Goal: Task Accomplishment & Management: Use online tool/utility

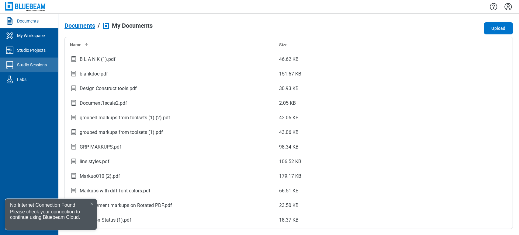
click at [19, 71] on link "Studio Sessions" at bounding box center [29, 65] width 58 height 15
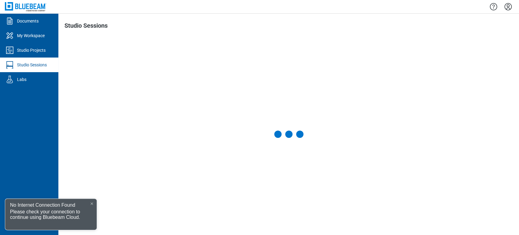
click at [91, 204] on icon at bounding box center [92, 203] width 2 height 2
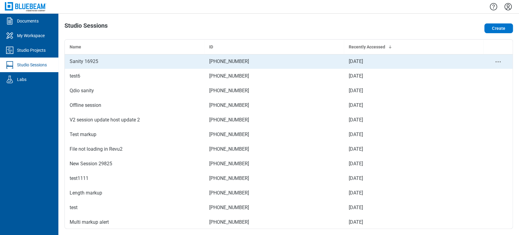
click at [100, 62] on div "Sanity 16925" at bounding box center [135, 61] width 130 height 7
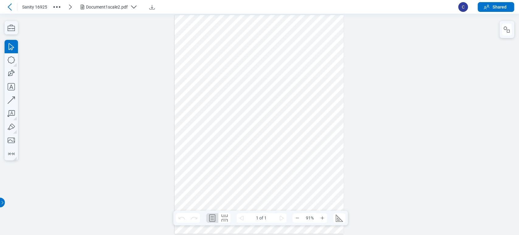
click at [220, 84] on div at bounding box center [259, 124] width 169 height 219
click at [232, 65] on div at bounding box center [259, 124] width 169 height 219
click at [11, 60] on icon "button" at bounding box center [11, 59] width 13 height 13
drag, startPoint x: 219, startPoint y: 115, endPoint x: 246, endPoint y: 145, distance: 40.3
click at [246, 145] on div at bounding box center [259, 124] width 169 height 219
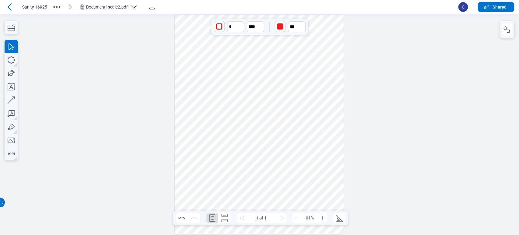
click at [247, 116] on div at bounding box center [259, 124] width 169 height 219
drag, startPoint x: 256, startPoint y: 107, endPoint x: 244, endPoint y: 109, distance: 11.9
click at [244, 109] on div at bounding box center [259, 124] width 169 height 219
click at [251, 112] on div at bounding box center [259, 124] width 169 height 219
drag, startPoint x: 256, startPoint y: 107, endPoint x: 227, endPoint y: 108, distance: 29.2
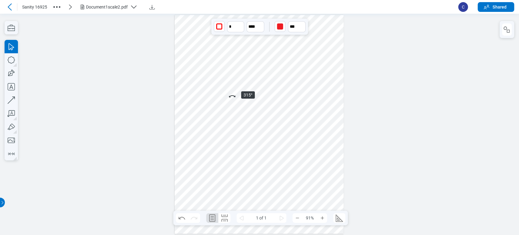
click at [227, 108] on div at bounding box center [259, 124] width 169 height 219
click at [9, 63] on icon "button" at bounding box center [11, 59] width 7 height 7
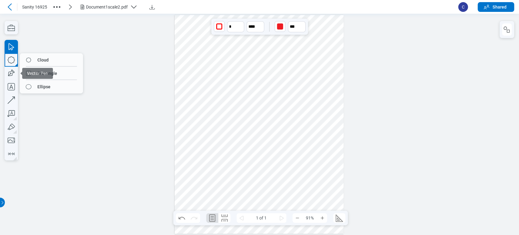
drag, startPoint x: 20, startPoint y: 76, endPoint x: 28, endPoint y: 78, distance: 8.9
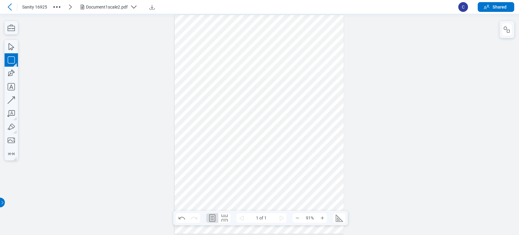
drag, startPoint x: 277, startPoint y: 126, endPoint x: 308, endPoint y: 157, distance: 43.5
click at [308, 157] on div at bounding box center [259, 124] width 169 height 219
click at [319, 134] on div at bounding box center [259, 124] width 169 height 219
click at [5, 69] on icon "button" at bounding box center [11, 73] width 13 height 13
drag, startPoint x: 214, startPoint y: 170, endPoint x: 239, endPoint y: 190, distance: 32.0
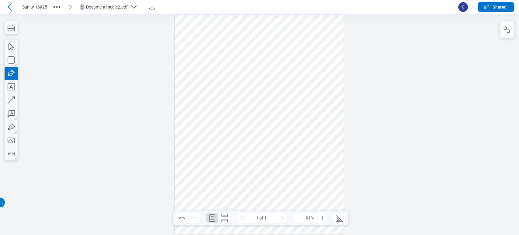
click at [239, 190] on div at bounding box center [259, 124] width 169 height 219
click at [224, 179] on div at bounding box center [259, 124] width 169 height 219
click at [258, 159] on div at bounding box center [259, 124] width 169 height 219
click at [16, 101] on icon "button" at bounding box center [11, 99] width 13 height 13
drag, startPoint x: 279, startPoint y: 179, endPoint x: 294, endPoint y: 194, distance: 20.7
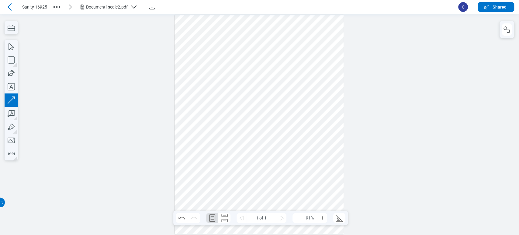
click at [294, 194] on div at bounding box center [259, 124] width 169 height 219
click at [307, 186] on div at bounding box center [259, 124] width 169 height 219
click at [273, 171] on div at bounding box center [259, 124] width 169 height 219
click at [9, 73] on icon "button" at bounding box center [11, 73] width 13 height 13
drag, startPoint x: 303, startPoint y: 45, endPoint x: 321, endPoint y: 61, distance: 23.9
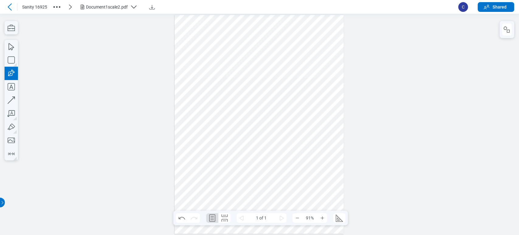
click at [321, 61] on div at bounding box center [259, 124] width 169 height 219
click at [298, 62] on div at bounding box center [259, 124] width 169 height 219
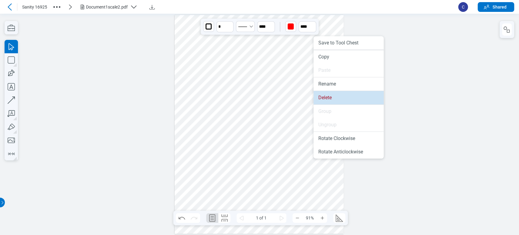
drag, startPoint x: 334, startPoint y: 99, endPoint x: 247, endPoint y: 65, distance: 93.0
click at [334, 98] on li "Delete" at bounding box center [349, 97] width 70 height 13
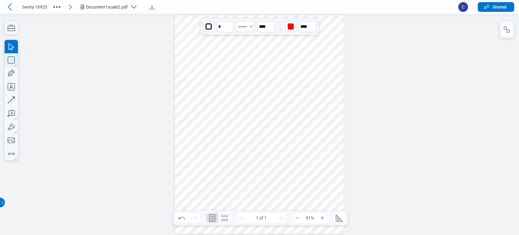
click at [10, 61] on icon "button" at bounding box center [11, 59] width 13 height 13
drag, startPoint x: 247, startPoint y: 100, endPoint x: 263, endPoint y: 115, distance: 21.7
click at [263, 115] on div at bounding box center [259, 124] width 169 height 219
click at [236, 128] on div at bounding box center [259, 124] width 169 height 219
click at [194, 98] on div at bounding box center [259, 124] width 169 height 219
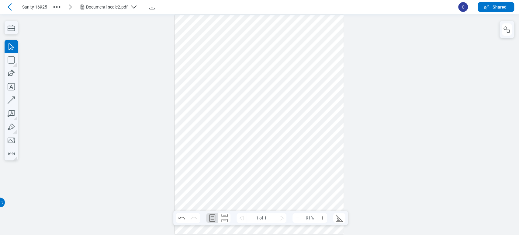
click at [251, 109] on div at bounding box center [259, 124] width 169 height 219
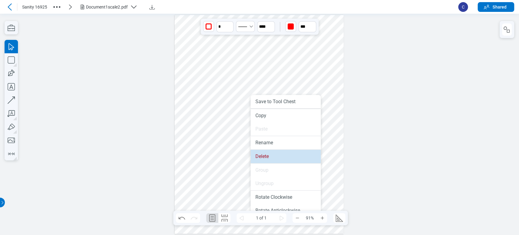
drag, startPoint x: 260, startPoint y: 151, endPoint x: 261, endPoint y: 190, distance: 39.3
click at [260, 151] on li "Delete" at bounding box center [286, 156] width 70 height 13
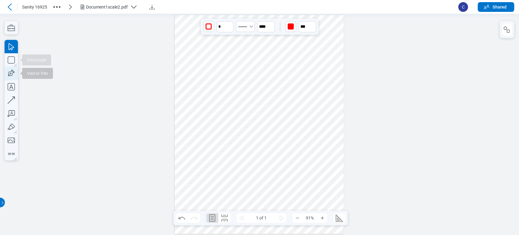
click at [6, 73] on icon "button" at bounding box center [11, 73] width 13 height 13
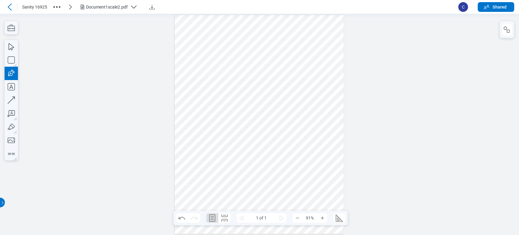
drag, startPoint x: 254, startPoint y: 104, endPoint x: 271, endPoint y: 133, distance: 33.3
click at [271, 133] on div at bounding box center [259, 124] width 169 height 219
click at [265, 120] on div at bounding box center [259, 124] width 169 height 219
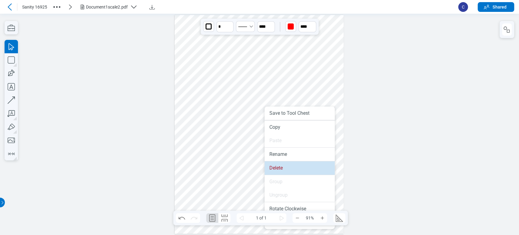
drag, startPoint x: 268, startPoint y: 163, endPoint x: 267, endPoint y: 146, distance: 17.4
click at [268, 163] on li "Delete" at bounding box center [300, 167] width 70 height 13
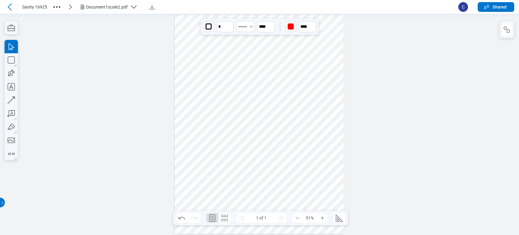
click at [245, 127] on div at bounding box center [259, 124] width 169 height 219
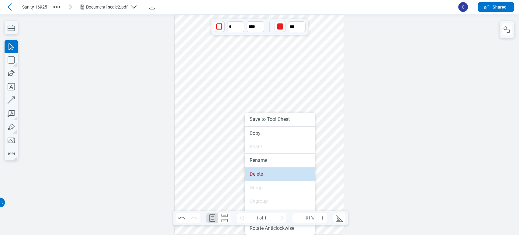
click at [256, 176] on li "Delete" at bounding box center [280, 173] width 70 height 13
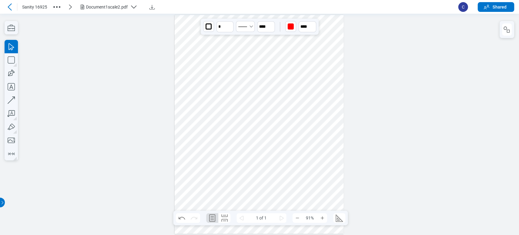
click at [233, 180] on div at bounding box center [259, 124] width 169 height 219
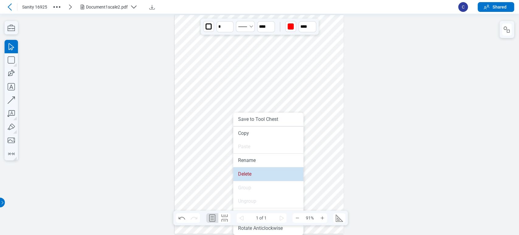
click at [249, 178] on li "Delete" at bounding box center [268, 173] width 70 height 13
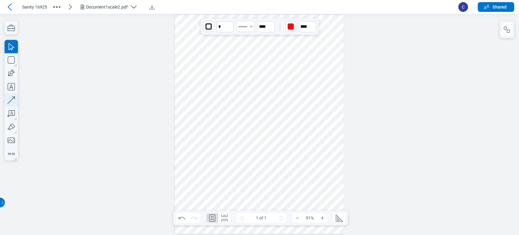
click at [6, 105] on icon "button" at bounding box center [11, 99] width 13 height 13
drag, startPoint x: 208, startPoint y: 127, endPoint x: 212, endPoint y: 164, distance: 38.0
click at [212, 164] on div at bounding box center [259, 124] width 169 height 219
click at [211, 152] on div at bounding box center [259, 124] width 169 height 219
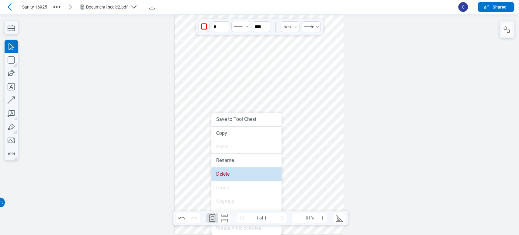
click at [228, 175] on li "Delete" at bounding box center [246, 173] width 70 height 13
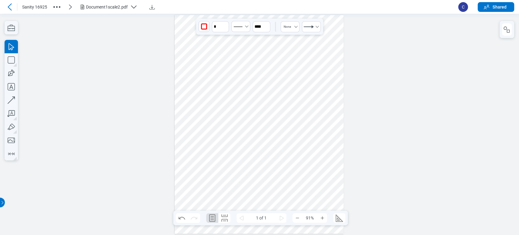
click at [280, 181] on div at bounding box center [259, 124] width 169 height 219
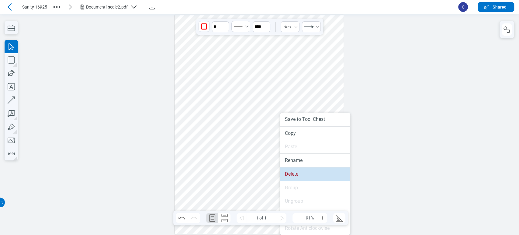
drag, startPoint x: 295, startPoint y: 173, endPoint x: 285, endPoint y: 147, distance: 27.1
click at [295, 173] on li "Delete" at bounding box center [315, 173] width 70 height 13
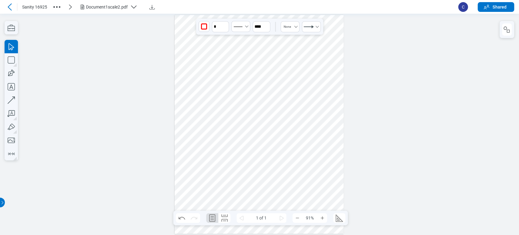
click at [279, 138] on div at bounding box center [259, 124] width 169 height 219
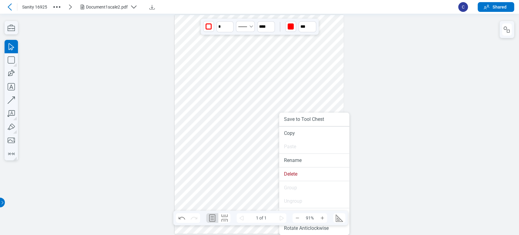
click at [298, 183] on li "Group" at bounding box center [314, 187] width 70 height 13
click at [300, 177] on li "Delete" at bounding box center [314, 173] width 70 height 13
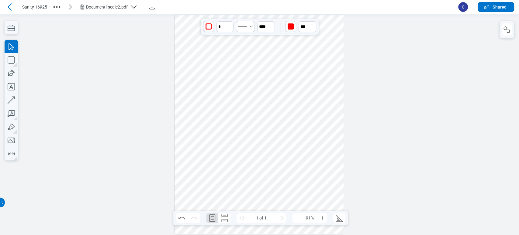
click at [11, 10] on icon at bounding box center [9, 6] width 7 height 7
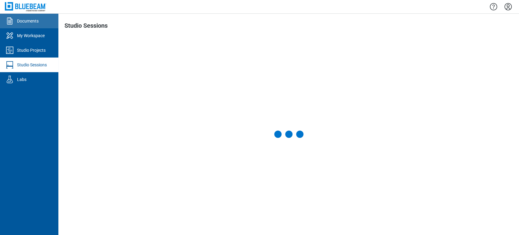
click at [27, 25] on link "Documents" at bounding box center [29, 21] width 58 height 15
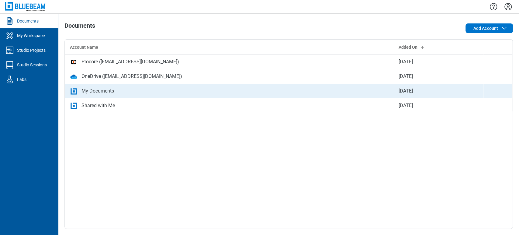
click at [222, 84] on td "My Documents" at bounding box center [229, 91] width 329 height 15
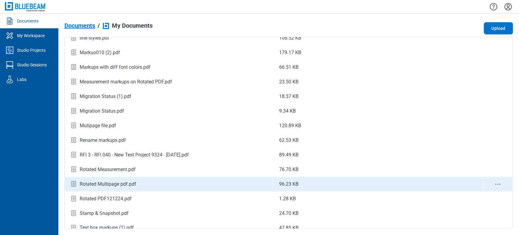
scroll to position [130, 0]
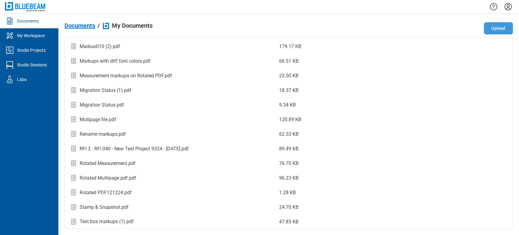
click at [502, 32] on button "Upload" at bounding box center [498, 28] width 29 height 12
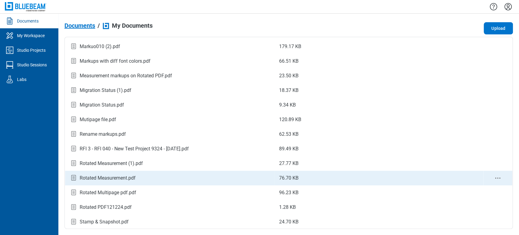
click at [122, 177] on div "Rotated Measurement.pdf" at bounding box center [108, 177] width 56 height 7
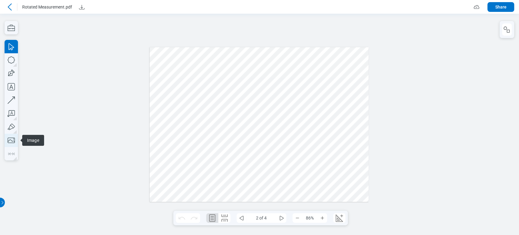
click at [6, 145] on icon "button" at bounding box center [11, 140] width 13 height 13
drag, startPoint x: 160, startPoint y: 155, endPoint x: 210, endPoint y: 188, distance: 59.7
click at [210, 188] on div at bounding box center [259, 124] width 219 height 155
click at [184, 164] on div at bounding box center [259, 124] width 219 height 155
click at [252, 23] on icon "undefined_increment" at bounding box center [251, 24] width 5 height 5
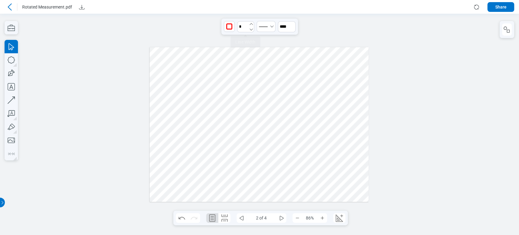
click at [252, 23] on icon "undefined_increment" at bounding box center [251, 24] width 5 height 5
type input "*"
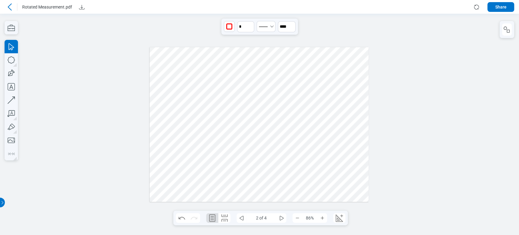
drag, startPoint x: 186, startPoint y: 168, endPoint x: 183, endPoint y: 171, distance: 4.5
click at [183, 171] on div at bounding box center [259, 124] width 219 height 155
click at [230, 179] on div at bounding box center [259, 124] width 219 height 155
click at [411, 118] on div at bounding box center [259, 124] width 519 height 221
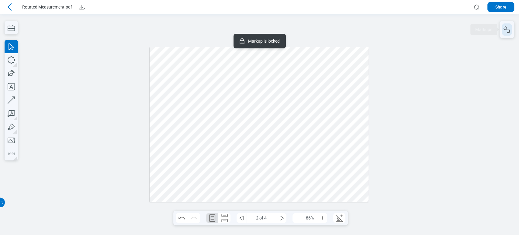
click at [506, 29] on icon "button" at bounding box center [507, 29] width 7 height 7
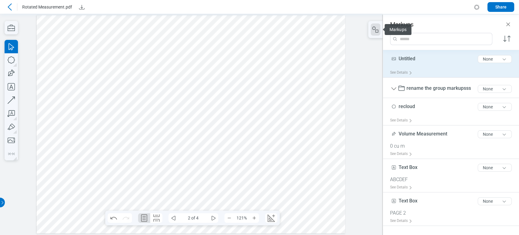
click at [431, 63] on div "Untitled 8 of 300 characters None" at bounding box center [453, 60] width 127 height 15
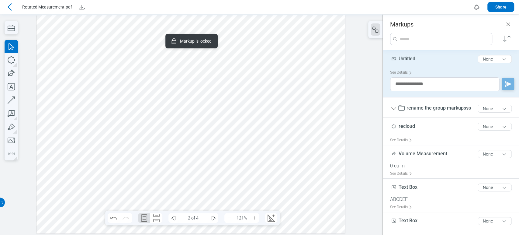
drag, startPoint x: 137, startPoint y: 191, endPoint x: 166, endPoint y: 192, distance: 29.2
click at [166, 192] on div at bounding box center [191, 124] width 309 height 218
click at [71, 188] on div at bounding box center [191, 124] width 309 height 218
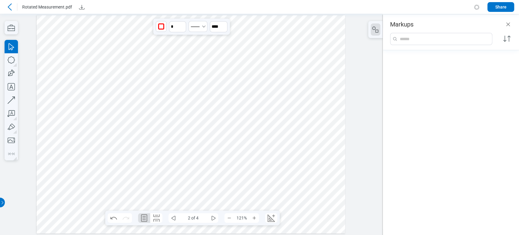
scroll to position [264, 0]
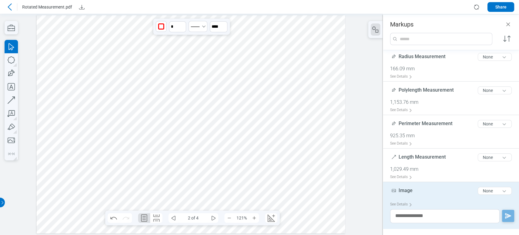
click at [79, 31] on div at bounding box center [191, 124] width 309 height 218
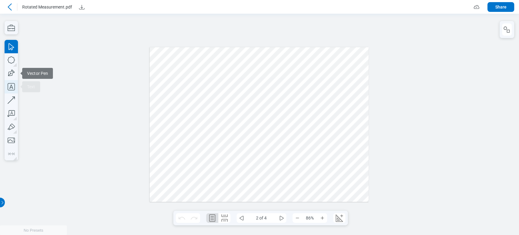
click at [15, 86] on icon "button" at bounding box center [11, 86] width 7 height 7
click at [210, 72] on div at bounding box center [259, 124] width 219 height 155
click at [259, 65] on div at bounding box center [259, 124] width 219 height 155
click at [9, 90] on icon "button" at bounding box center [11, 86] width 7 height 7
click at [319, 99] on div at bounding box center [259, 124] width 155 height 219
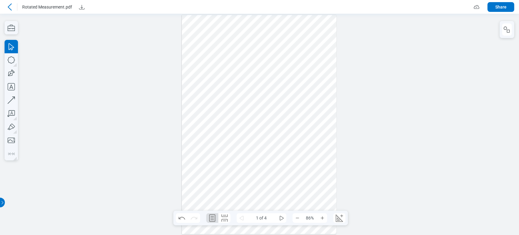
click at [9, 2] on div at bounding box center [10, 7] width 10 height 10
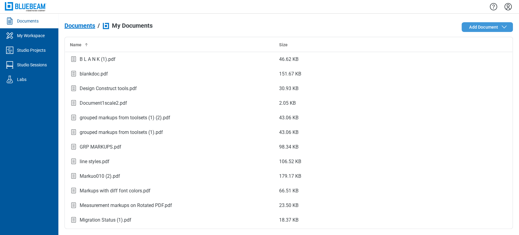
click at [502, 24] on icon "button" at bounding box center [504, 26] width 7 height 7
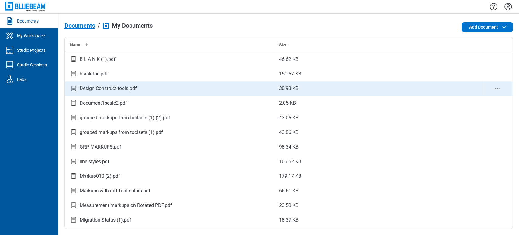
click at [123, 88] on div "Design Construct tools.pdf" at bounding box center [108, 88] width 57 height 7
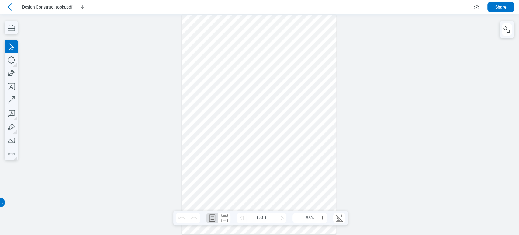
click at [301, 83] on div at bounding box center [259, 124] width 155 height 219
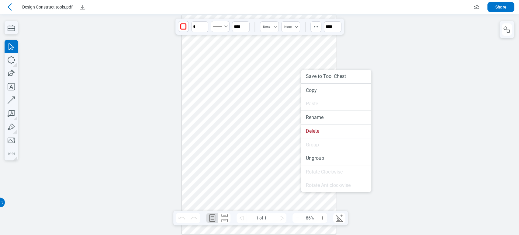
click at [286, 128] on div at bounding box center [259, 124] width 155 height 219
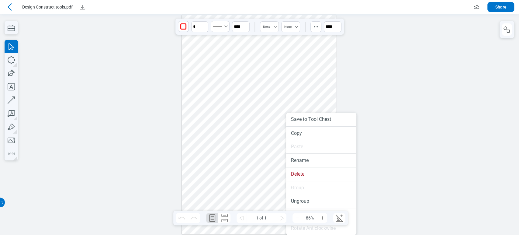
click at [246, 104] on div at bounding box center [259, 124] width 155 height 219
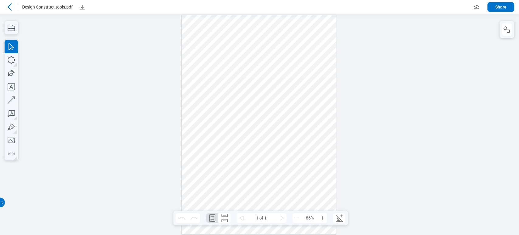
click at [265, 90] on div at bounding box center [259, 124] width 155 height 219
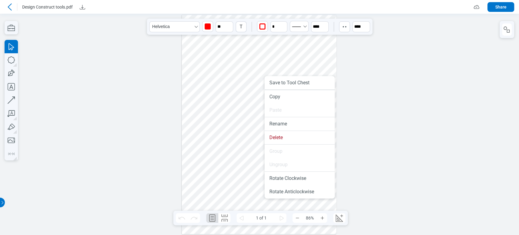
click at [238, 102] on div at bounding box center [259, 124] width 155 height 219
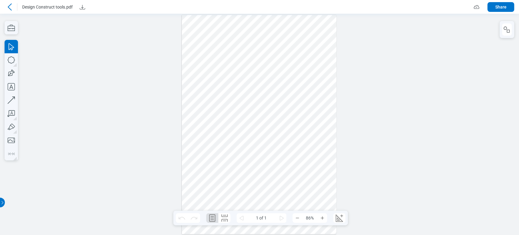
click at [251, 133] on div at bounding box center [259, 124] width 155 height 219
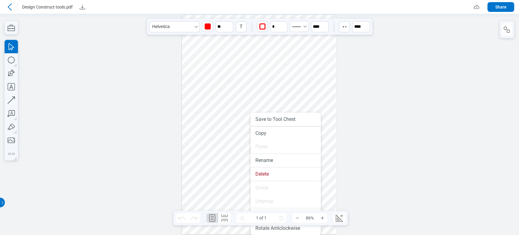
click at [200, 118] on div at bounding box center [259, 124] width 155 height 219
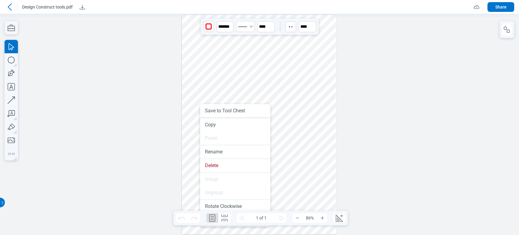
drag, startPoint x: 331, startPoint y: 144, endPoint x: 311, endPoint y: 138, distance: 20.8
click at [331, 144] on div at bounding box center [259, 124] width 155 height 219
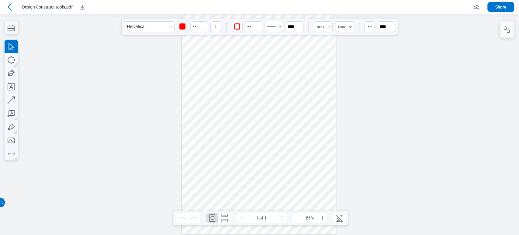
click at [290, 147] on div at bounding box center [259, 124] width 155 height 219
drag, startPoint x: 304, startPoint y: 57, endPoint x: 293, endPoint y: 55, distance: 11.7
click at [304, 56] on div at bounding box center [259, 124] width 155 height 219
click at [290, 36] on div at bounding box center [259, 124] width 155 height 219
click at [281, 75] on div at bounding box center [259, 124] width 155 height 219
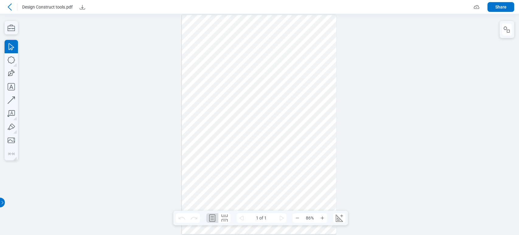
click at [261, 56] on div at bounding box center [259, 124] width 155 height 219
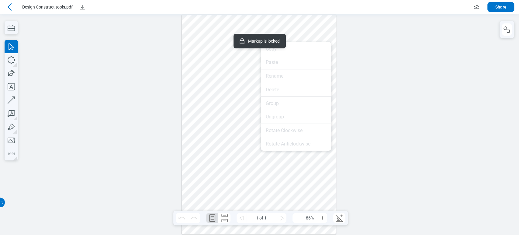
click at [251, 71] on div at bounding box center [259, 124] width 155 height 219
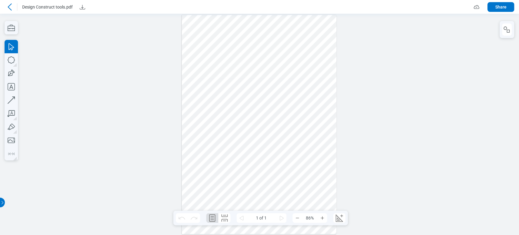
click at [292, 37] on div at bounding box center [259, 124] width 155 height 219
drag, startPoint x: 293, startPoint y: 38, endPoint x: 297, endPoint y: 55, distance: 18.0
click at [297, 55] on div at bounding box center [259, 124] width 155 height 219
click at [302, 45] on div at bounding box center [259, 124] width 155 height 219
drag, startPoint x: 293, startPoint y: 56, endPoint x: 303, endPoint y: 47, distance: 13.6
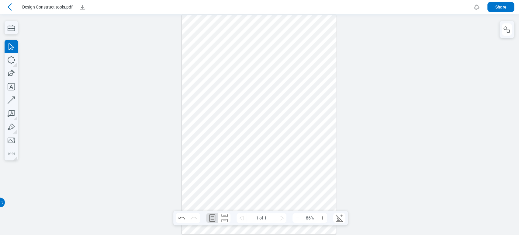
click at [293, 57] on div at bounding box center [259, 124] width 155 height 219
click at [10, 62] on icon "button" at bounding box center [11, 59] width 13 height 13
drag, startPoint x: 193, startPoint y: 155, endPoint x: 209, endPoint y: 173, distance: 24.1
click at [209, 173] on div at bounding box center [259, 124] width 155 height 219
click at [11, 63] on icon "button" at bounding box center [11, 59] width 7 height 7
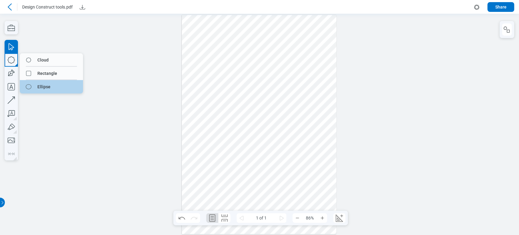
drag, startPoint x: 44, startPoint y: 81, endPoint x: 155, endPoint y: 130, distance: 121.9
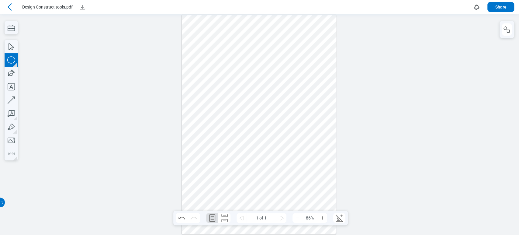
drag, startPoint x: 219, startPoint y: 153, endPoint x: 236, endPoint y: 177, distance: 29.4
click at [236, 177] on div at bounding box center [259, 124] width 155 height 219
click at [13, 101] on icon "button" at bounding box center [11, 99] width 13 height 13
drag, startPoint x: 199, startPoint y: 182, endPoint x: 231, endPoint y: 183, distance: 32.3
click at [231, 183] on div at bounding box center [259, 124] width 155 height 219
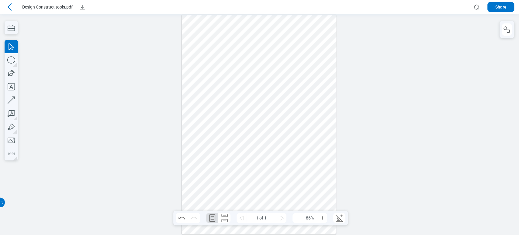
click at [239, 183] on div at bounding box center [259, 124] width 155 height 219
drag, startPoint x: 239, startPoint y: 188, endPoint x: 186, endPoint y: 157, distance: 61.2
click at [186, 157] on div at bounding box center [259, 124] width 155 height 219
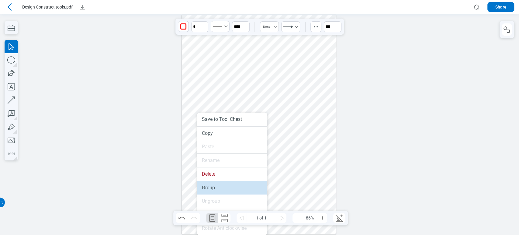
click at [207, 185] on li "Group" at bounding box center [232, 187] width 70 height 13
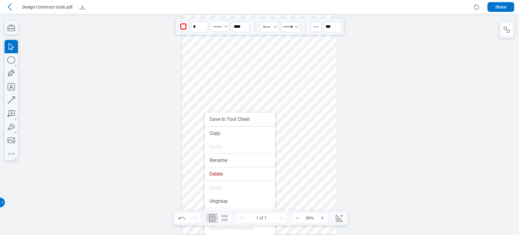
click at [250, 226] on li "Rotate Anticlockwise" at bounding box center [240, 228] width 70 height 13
click at [197, 167] on div at bounding box center [259, 124] width 155 height 219
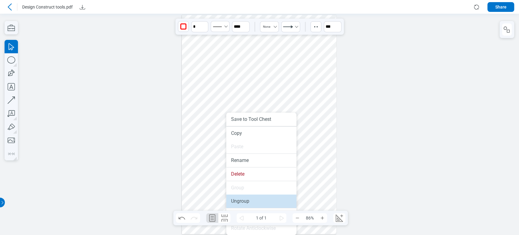
click at [235, 197] on li "Ungroup" at bounding box center [261, 200] width 70 height 13
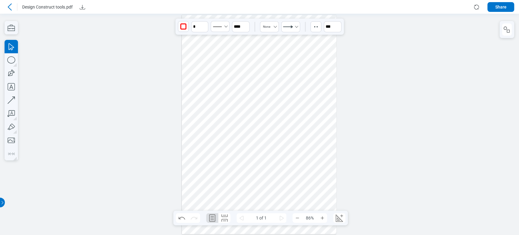
click at [246, 163] on div at bounding box center [259, 124] width 155 height 219
drag, startPoint x: 246, startPoint y: 163, endPoint x: 197, endPoint y: 155, distance: 49.4
click at [197, 155] on div at bounding box center [259, 124] width 155 height 219
drag, startPoint x: 193, startPoint y: 143, endPoint x: 229, endPoint y: 164, distance: 41.4
click at [229, 164] on div at bounding box center [259, 124] width 155 height 219
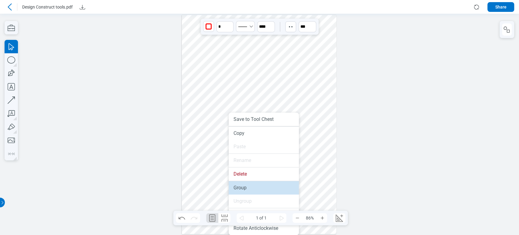
click at [236, 181] on li "Group" at bounding box center [264, 187] width 70 height 13
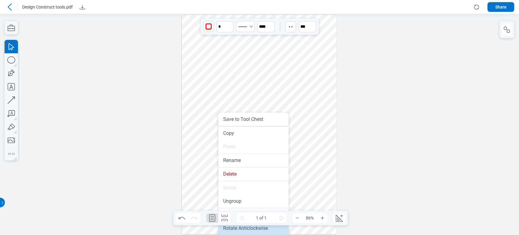
click at [246, 232] on li "Rotate Anticlockwise" at bounding box center [253, 228] width 70 height 13
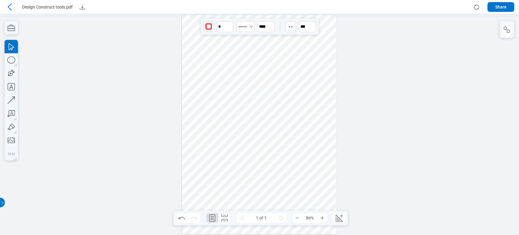
drag, startPoint x: 215, startPoint y: 179, endPoint x: 232, endPoint y: 164, distance: 23.3
click at [232, 164] on div at bounding box center [259, 124] width 155 height 219
click at [11, 99] on icon "button" at bounding box center [11, 99] width 13 height 13
drag, startPoint x: 215, startPoint y: 79, endPoint x: 252, endPoint y: 83, distance: 37.7
click at [252, 83] on div at bounding box center [259, 124] width 155 height 219
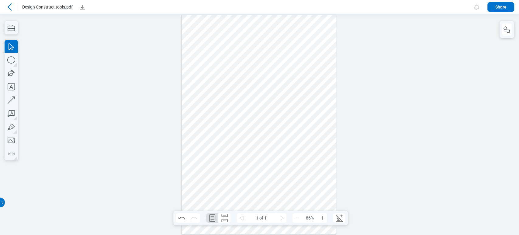
click at [247, 81] on div at bounding box center [259, 124] width 155 height 219
click at [290, 30] on button "None" at bounding box center [290, 26] width 19 height 11
click at [309, 25] on icon "Select LineEndSolidArrow" at bounding box center [309, 26] width 12 height 5
click at [332, 41] on div at bounding box center [259, 124] width 155 height 219
click at [12, 9] on icon at bounding box center [9, 6] width 7 height 7
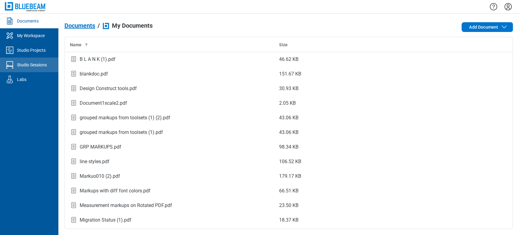
click at [38, 67] on div "Studio Sessions" at bounding box center [32, 65] width 30 height 6
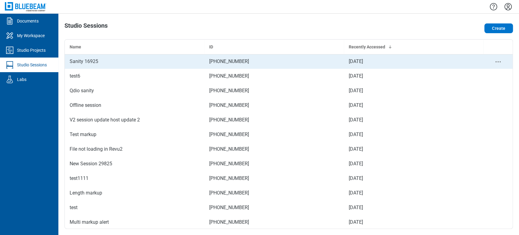
click at [142, 64] on div "Sanity 16925" at bounding box center [135, 61] width 130 height 7
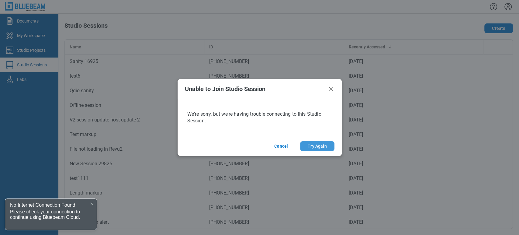
click at [306, 143] on button "Try Again" at bounding box center [317, 146] width 34 height 10
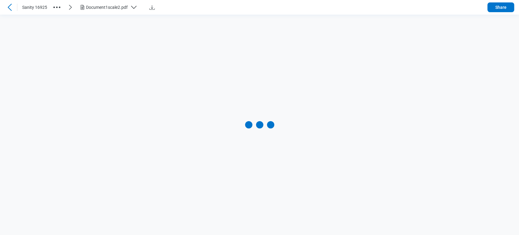
click at [6, 10] on icon at bounding box center [9, 7] width 7 height 7
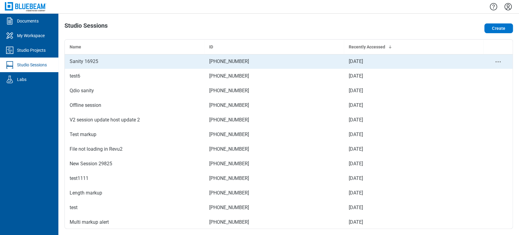
click at [118, 65] on div "Sanity 16925" at bounding box center [135, 61] width 130 height 7
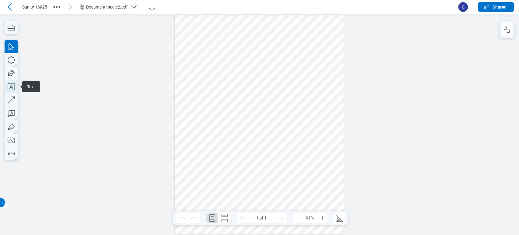
click at [15, 83] on icon "button" at bounding box center [11, 86] width 13 height 13
click at [231, 129] on div at bounding box center [259, 124] width 169 height 219
click at [241, 144] on div at bounding box center [259, 124] width 169 height 219
click at [12, 64] on icon "button" at bounding box center [11, 59] width 13 height 13
drag, startPoint x: 288, startPoint y: 128, endPoint x: 304, endPoint y: 144, distance: 22.6
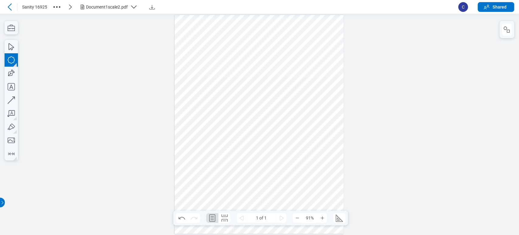
click at [304, 144] on div at bounding box center [259, 124] width 169 height 219
click at [12, 101] on icon "button" at bounding box center [11, 99] width 13 height 13
drag, startPoint x: 215, startPoint y: 172, endPoint x: 254, endPoint y: 171, distance: 39.0
click at [258, 170] on div at bounding box center [259, 124] width 169 height 219
click at [10, 75] on icon "button" at bounding box center [11, 73] width 13 height 13
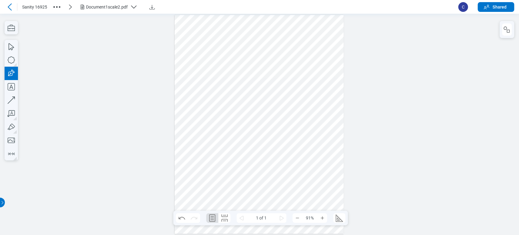
drag, startPoint x: 196, startPoint y: 140, endPoint x: 235, endPoint y: 180, distance: 56.2
click at [235, 180] on div at bounding box center [259, 124] width 169 height 219
drag, startPoint x: 217, startPoint y: 166, endPoint x: 201, endPoint y: 157, distance: 17.7
click at [201, 157] on div at bounding box center [259, 124] width 169 height 219
click at [249, 132] on div at bounding box center [259, 124] width 169 height 219
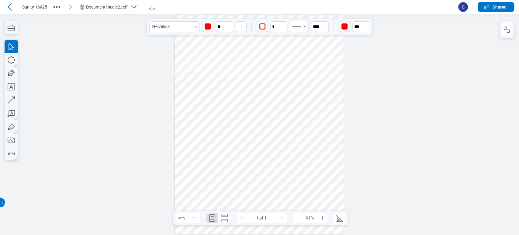
click at [287, 128] on div at bounding box center [259, 124] width 169 height 219
click at [285, 176] on div at bounding box center [259, 124] width 169 height 219
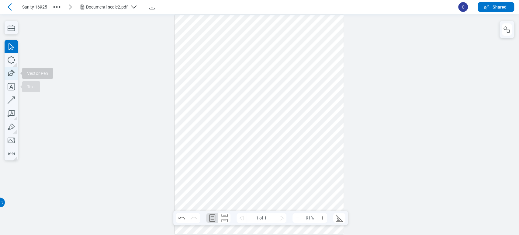
click at [10, 72] on icon "button" at bounding box center [11, 73] width 13 height 13
drag, startPoint x: 292, startPoint y: 165, endPoint x: 310, endPoint y: 176, distance: 21.6
click at [310, 176] on div at bounding box center [259, 124] width 169 height 219
click at [304, 165] on div at bounding box center [259, 124] width 169 height 219
click at [256, 187] on div at bounding box center [259, 124] width 169 height 219
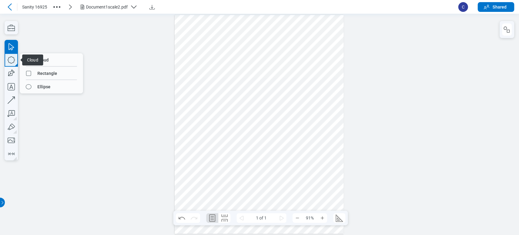
click at [6, 64] on icon "button" at bounding box center [11, 59] width 13 height 13
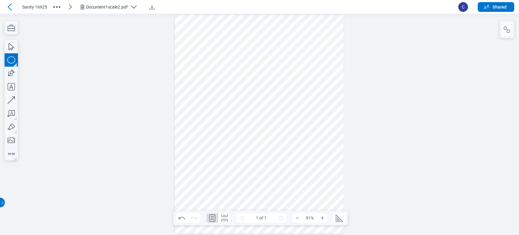
drag, startPoint x: 305, startPoint y: 39, endPoint x: 324, endPoint y: 75, distance: 40.4
click at [324, 75] on div at bounding box center [259, 124] width 169 height 219
click at [507, 30] on rect "button" at bounding box center [508, 31] width 3 height 3
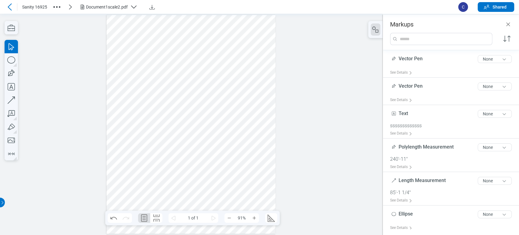
click at [248, 60] on div at bounding box center [191, 124] width 169 height 219
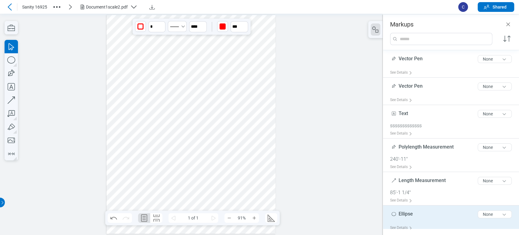
scroll to position [23, 0]
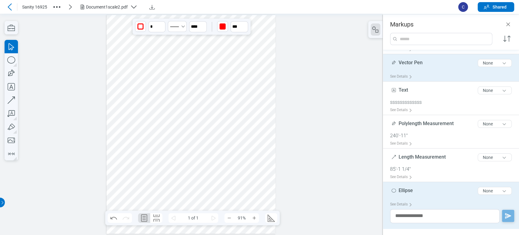
click at [421, 69] on div "Vector Pen 10 of 300 characters None" at bounding box center [453, 64] width 127 height 15
type input "****"
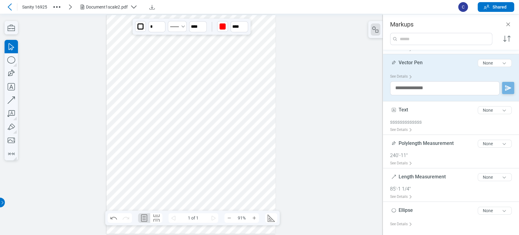
click at [247, 145] on div at bounding box center [191, 124] width 169 height 219
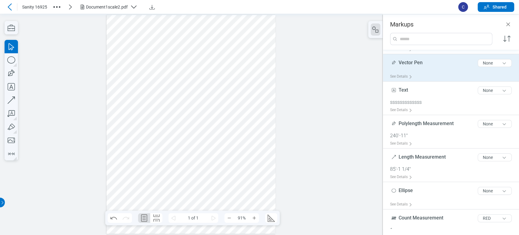
click at [426, 70] on div "Vector Pen 10 of 300 characters None" at bounding box center [453, 64] width 127 height 15
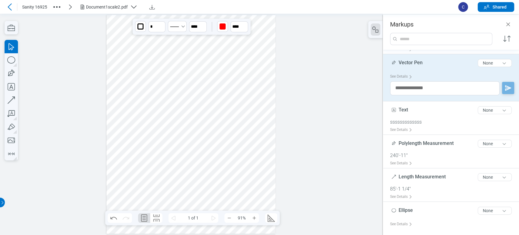
drag, startPoint x: 250, startPoint y: 150, endPoint x: 0, endPoint y: 89, distance: 256.8
click at [251, 150] on div at bounding box center [191, 124] width 169 height 219
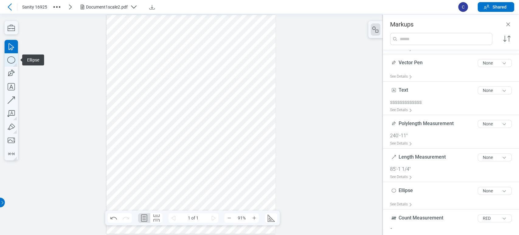
click at [12, 65] on icon "button" at bounding box center [11, 59] width 13 height 13
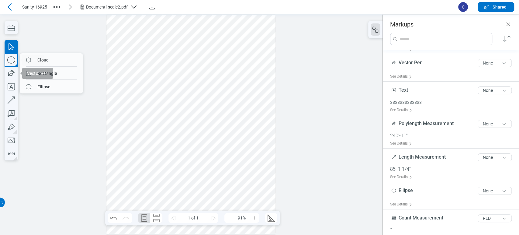
click at [24, 74] on span "Vector Pen" at bounding box center [37, 73] width 31 height 11
drag, startPoint x: 251, startPoint y: 110, endPoint x: 19, endPoint y: 84, distance: 234.2
click at [253, 113] on div at bounding box center [191, 124] width 169 height 219
click at [6, 56] on icon "button" at bounding box center [11, 59] width 13 height 13
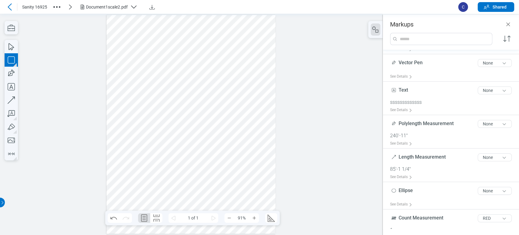
drag, startPoint x: 241, startPoint y: 104, endPoint x: 265, endPoint y: 123, distance: 30.6
click at [265, 123] on div at bounding box center [191, 124] width 169 height 219
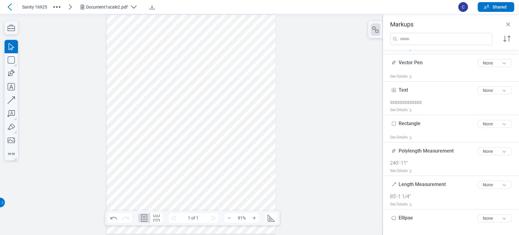
click at [257, 111] on div at bounding box center [191, 124] width 169 height 219
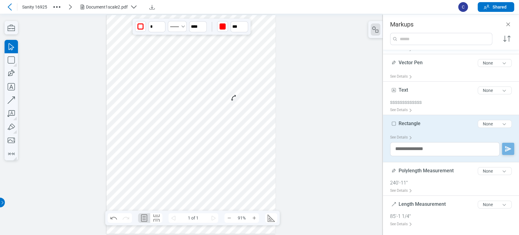
click at [9, 5] on icon at bounding box center [9, 6] width 7 height 7
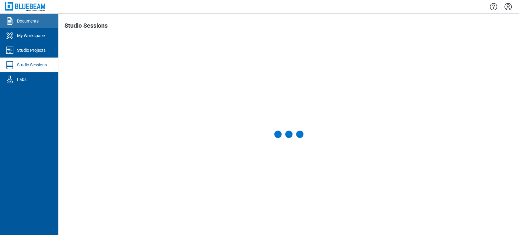
click at [45, 22] on link "Documents" at bounding box center [29, 21] width 58 height 15
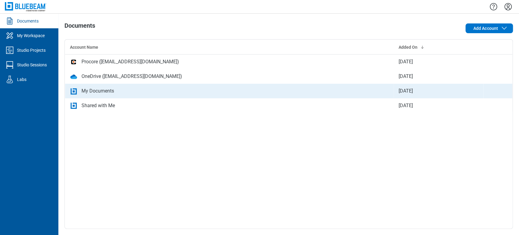
click at [123, 91] on div "My Documents" at bounding box center [229, 90] width 319 height 7
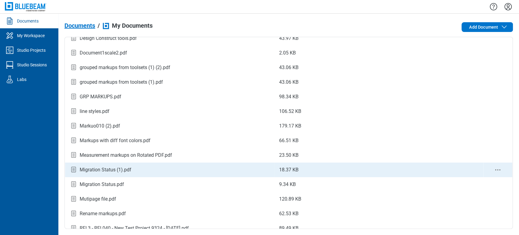
scroll to position [68, 0]
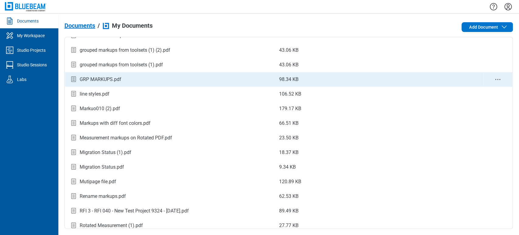
click at [149, 82] on div "GRP MARKUPS.pdf" at bounding box center [170, 79] width 200 height 8
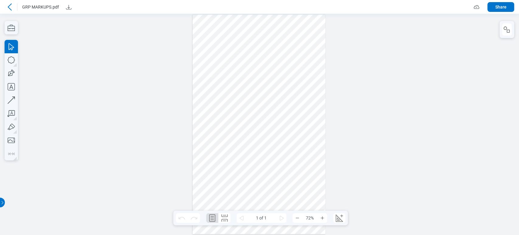
click at [9, 3] on div at bounding box center [10, 7] width 10 height 10
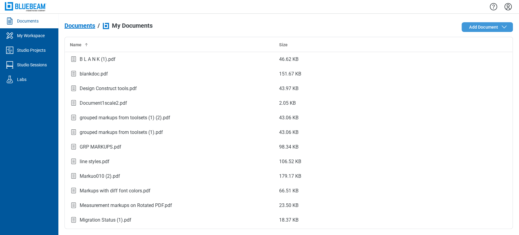
click at [491, 30] on span "Add Document" at bounding box center [489, 26] width 39 height 7
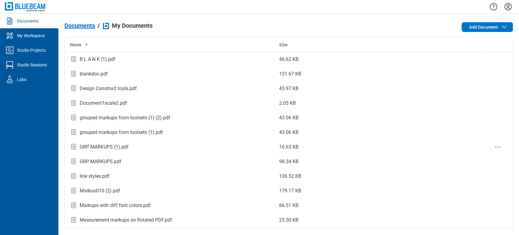
click at [117, 150] on div "GRP MARKUPS (1).pdf" at bounding box center [104, 146] width 49 height 7
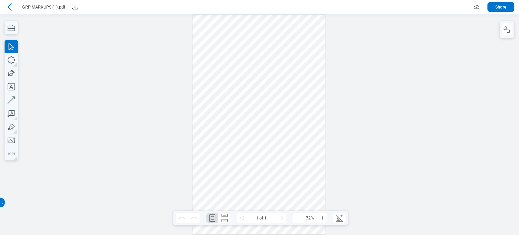
click at [231, 78] on div at bounding box center [259, 124] width 133 height 219
click at [327, 159] on div at bounding box center [259, 124] width 519 height 221
click at [180, 26] on icon "button" at bounding box center [183, 26] width 6 height 6
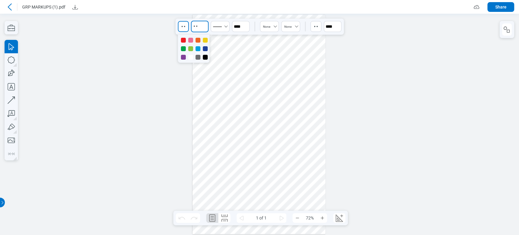
click at [195, 26] on input at bounding box center [200, 27] width 18 height 12
click at [281, 71] on div at bounding box center [259, 124] width 133 height 219
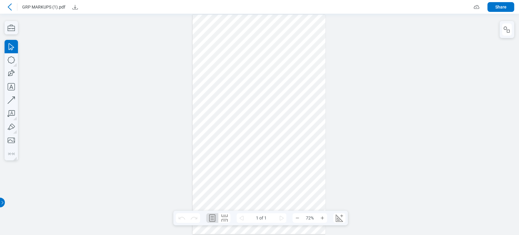
click at [239, 77] on div at bounding box center [259, 124] width 133 height 219
click at [203, 25] on input at bounding box center [200, 27] width 18 height 12
type input "*"
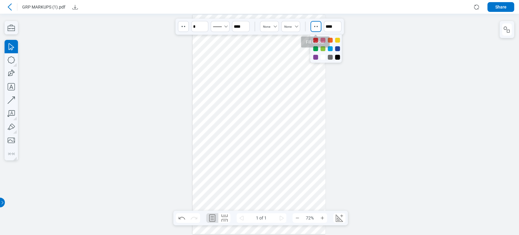
click at [316, 25] on icon "button" at bounding box center [316, 26] width 6 height 6
click at [325, 40] on div at bounding box center [323, 40] width 5 height 5
click at [315, 41] on div at bounding box center [315, 40] width 5 height 5
click at [314, 47] on div at bounding box center [315, 48] width 5 height 5
click at [292, 97] on div at bounding box center [259, 124] width 133 height 219
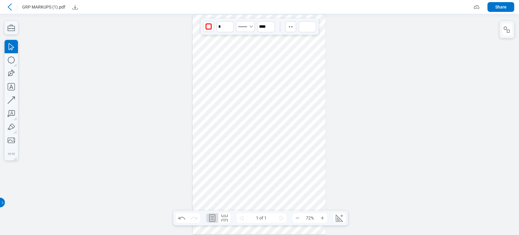
drag, startPoint x: 292, startPoint y: 97, endPoint x: 290, endPoint y: 126, distance: 29.0
click at [290, 126] on div at bounding box center [259, 124] width 133 height 219
click at [291, 23] on div "button" at bounding box center [291, 27] width 10 height 10
click at [298, 41] on div at bounding box center [297, 40] width 5 height 5
click at [288, 41] on div at bounding box center [290, 40] width 5 height 5
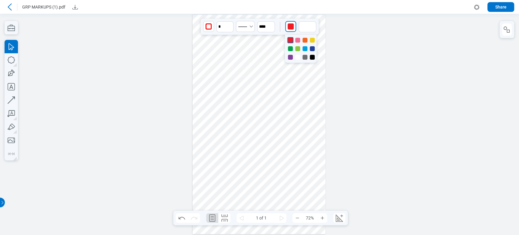
click at [290, 48] on div at bounding box center [290, 48] width 5 height 5
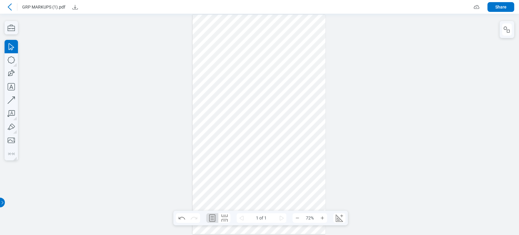
click at [239, 95] on div at bounding box center [259, 124] width 133 height 219
click at [234, 84] on div at bounding box center [259, 124] width 133 height 219
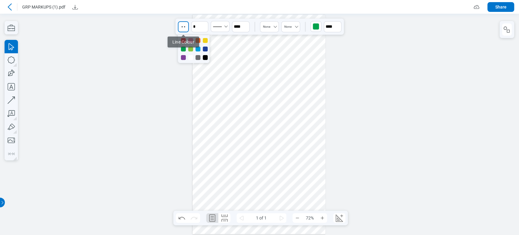
click at [184, 29] on icon "button" at bounding box center [183, 27] width 6 height 6
click at [205, 57] on div at bounding box center [205, 57] width 5 height 5
click at [182, 39] on div at bounding box center [183, 40] width 5 height 5
click at [192, 38] on div at bounding box center [190, 40] width 5 height 5
click at [195, 38] on div at bounding box center [194, 49] width 32 height 28
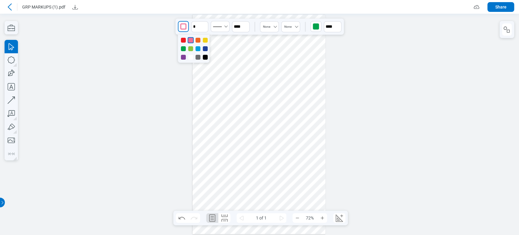
click at [203, 40] on div at bounding box center [205, 40] width 5 height 5
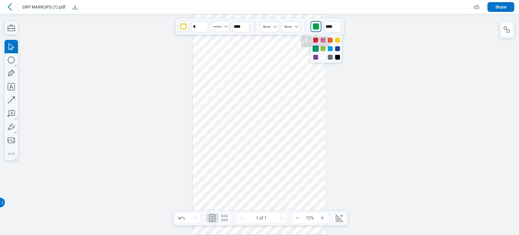
click at [314, 26] on div "button" at bounding box center [316, 26] width 6 height 6
click at [324, 58] on div at bounding box center [323, 57] width 5 height 5
click at [185, 28] on div "button" at bounding box center [183, 26] width 6 height 6
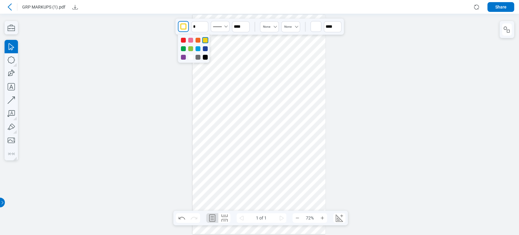
click at [198, 40] on div at bounding box center [198, 40] width 5 height 5
click at [199, 49] on div at bounding box center [198, 48] width 5 height 5
click at [206, 55] on div at bounding box center [205, 57] width 5 height 5
click at [11, 7] on icon at bounding box center [9, 6] width 7 height 7
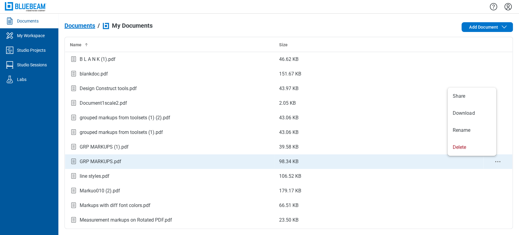
click at [494, 160] on icon "context-menu" at bounding box center [497, 161] width 7 height 7
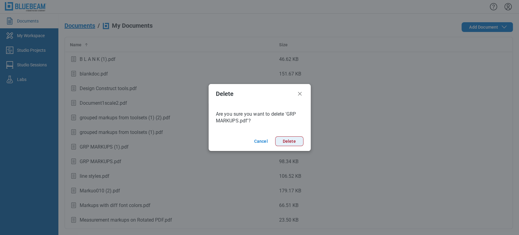
click at [283, 138] on button "Delete" at bounding box center [289, 141] width 28 height 10
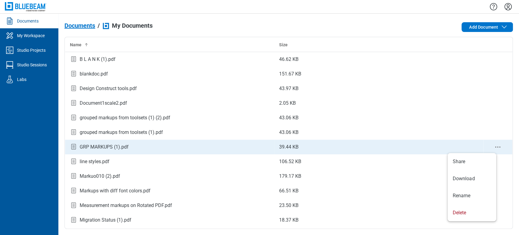
click at [494, 148] on icon "context-menu" at bounding box center [497, 146] width 7 height 7
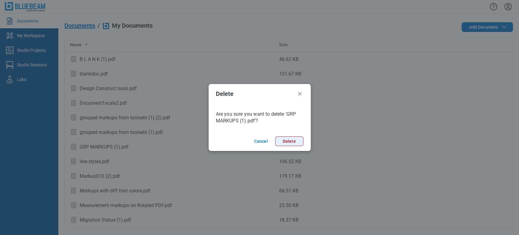
drag, startPoint x: 275, startPoint y: 137, endPoint x: 284, endPoint y: 142, distance: 10.0
click at [275, 137] on footer "Cancel Delete" at bounding box center [260, 140] width 102 height 19
click at [284, 142] on button "Delete" at bounding box center [289, 141] width 28 height 10
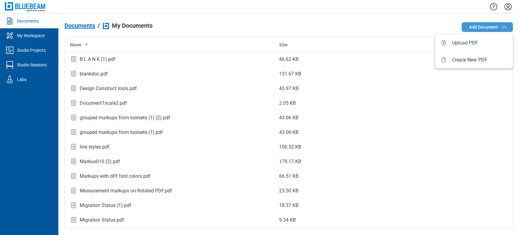
click at [486, 27] on span "Add Document" at bounding box center [484, 27] width 29 height 6
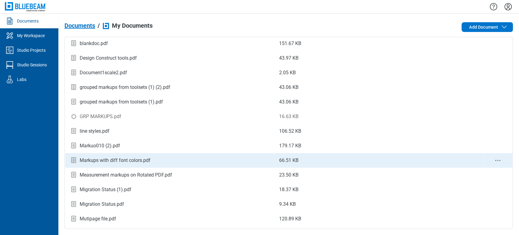
scroll to position [68, 0]
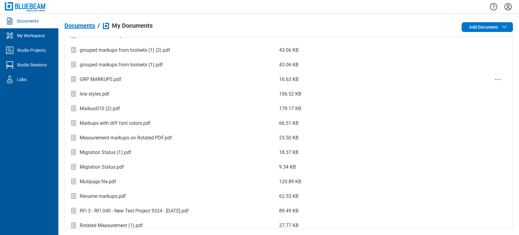
click at [104, 82] on div "GRP MARKUPS.pdf" at bounding box center [101, 79] width 42 height 7
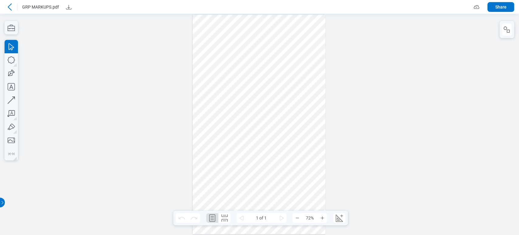
click at [226, 86] on div at bounding box center [259, 124] width 133 height 219
click at [183, 24] on icon "button" at bounding box center [183, 26] width 6 height 6
click at [205, 58] on div at bounding box center [205, 57] width 5 height 5
click at [197, 49] on div at bounding box center [198, 48] width 5 height 5
click at [309, 52] on div at bounding box center [259, 124] width 133 height 219
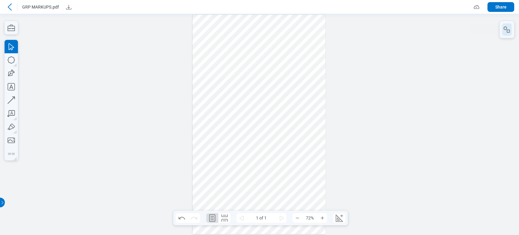
click at [504, 29] on icon "button" at bounding box center [505, 27] width 3 height 3
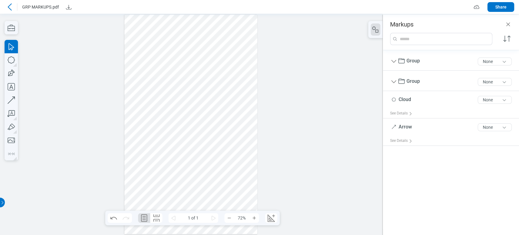
drag, startPoint x: 224, startPoint y: 136, endPoint x: 228, endPoint y: 141, distance: 6.5
click at [228, 141] on div at bounding box center [190, 124] width 133 height 219
click at [12, 61] on icon "button" at bounding box center [11, 59] width 13 height 13
drag, startPoint x: 214, startPoint y: 115, endPoint x: 242, endPoint y: 150, distance: 44.6
click at [242, 150] on div at bounding box center [190, 124] width 133 height 219
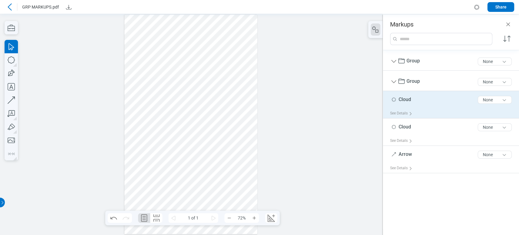
click at [430, 104] on div "Cloud 5 of 300 characters None" at bounding box center [453, 100] width 127 height 15
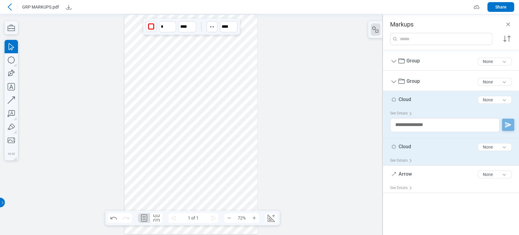
click at [410, 148] on span "Cloud" at bounding box center [405, 147] width 12 height 6
type input "***"
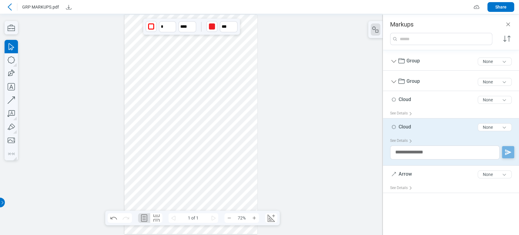
click at [404, 123] on div "Cloud 5 of 300 characters None" at bounding box center [453, 128] width 127 height 15
click at [405, 127] on span "Cloud" at bounding box center [405, 127] width 12 height 6
type input "******"
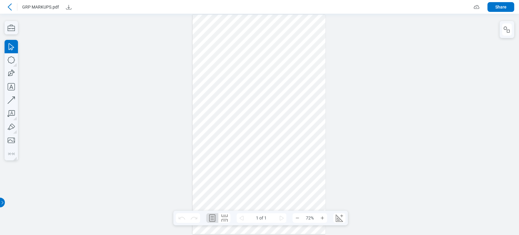
click at [514, 38] on div at bounding box center [259, 124] width 519 height 221
click at [507, 24] on button "button" at bounding box center [507, 29] width 10 height 12
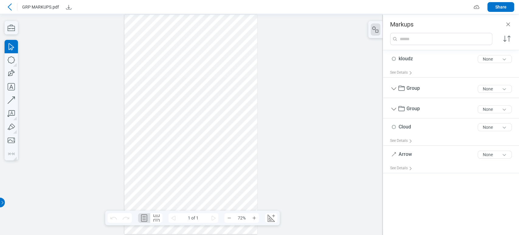
click at [219, 126] on div at bounding box center [190, 124] width 133 height 219
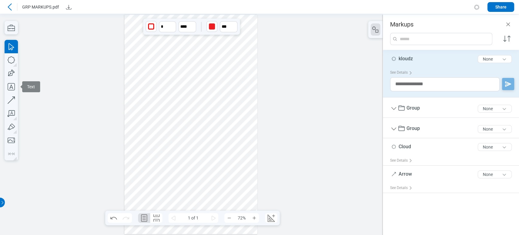
drag, startPoint x: 19, startPoint y: 82, endPoint x: 15, endPoint y: 83, distance: 4.4
click at [15, 83] on div at bounding box center [191, 124] width 383 height 221
click at [10, 84] on icon "button" at bounding box center [11, 86] width 13 height 13
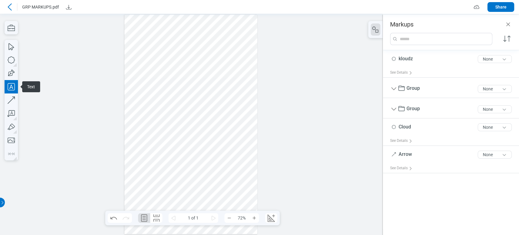
click at [154, 156] on div at bounding box center [190, 124] width 133 height 219
click at [183, 173] on div at bounding box center [190, 124] width 133 height 219
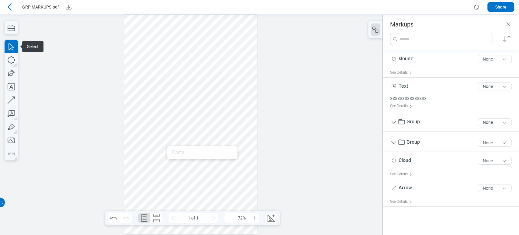
click at [166, 159] on div at bounding box center [190, 124] width 133 height 219
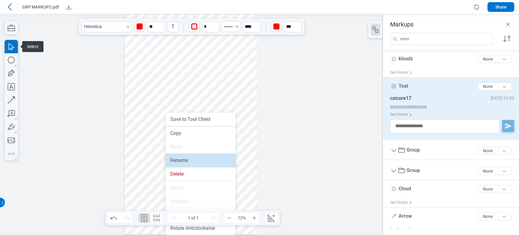
click at [172, 158] on li "Rename" at bounding box center [201, 160] width 70 height 13
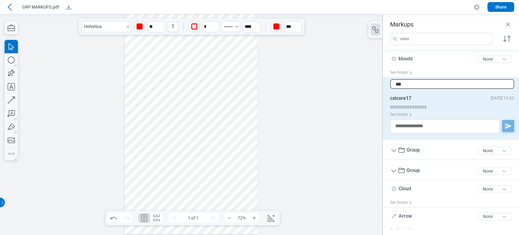
type input "****"
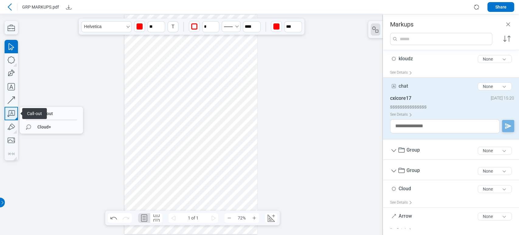
click at [13, 112] on icon "button" at bounding box center [11, 113] width 13 height 13
drag, startPoint x: 63, startPoint y: 111, endPoint x: 69, endPoint y: 103, distance: 10.9
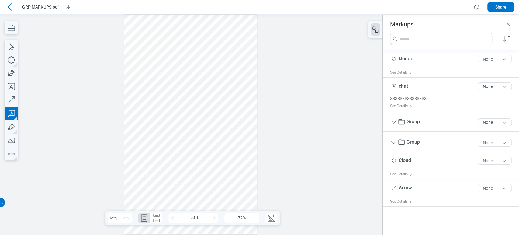
drag, startPoint x: 136, startPoint y: 160, endPoint x: 153, endPoint y: 179, distance: 25.4
click at [153, 179] on div at bounding box center [190, 124] width 133 height 219
click at [189, 176] on div at bounding box center [190, 124] width 133 height 219
click at [197, 183] on div at bounding box center [190, 124] width 133 height 219
click at [169, 181] on div at bounding box center [190, 124] width 133 height 219
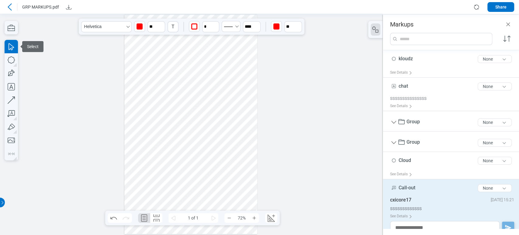
click at [406, 189] on span "Call-out" at bounding box center [407, 188] width 17 height 6
click at [406, 189] on input "********" at bounding box center [452, 186] width 124 height 10
click at [416, 182] on input "********" at bounding box center [452, 186] width 124 height 10
type input "**********"
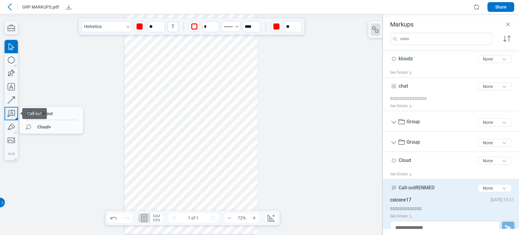
click at [12, 112] on icon "button" at bounding box center [11, 113] width 13 height 13
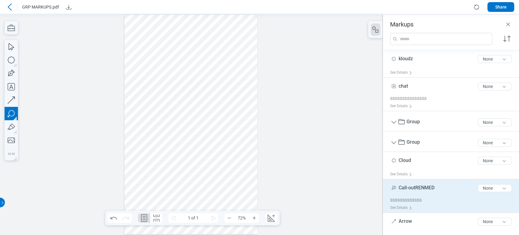
drag, startPoint x: 198, startPoint y: 155, endPoint x: 213, endPoint y: 176, distance: 25.9
click at [213, 176] on div at bounding box center [190, 124] width 133 height 219
click at [210, 201] on div at bounding box center [190, 124] width 133 height 219
click at [239, 193] on div at bounding box center [190, 124] width 133 height 219
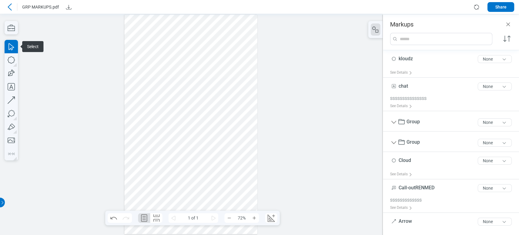
click at [229, 181] on div at bounding box center [190, 124] width 133 height 219
click at [211, 171] on div at bounding box center [190, 124] width 133 height 219
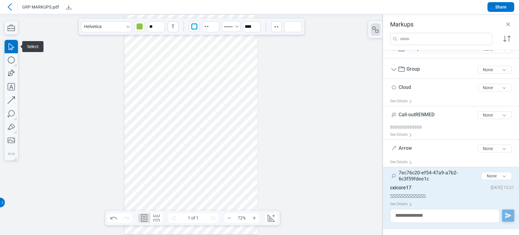
click at [419, 173] on span "7ec76c20-ef54-47a9-a7b2-6c3f59fdee1c" at bounding box center [428, 176] width 59 height 12
click at [419, 173] on input "**********" at bounding box center [452, 174] width 124 height 10
type input "**********"
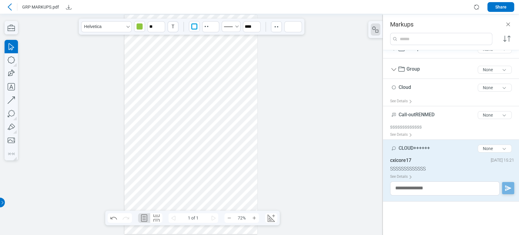
scroll to position [0, 0]
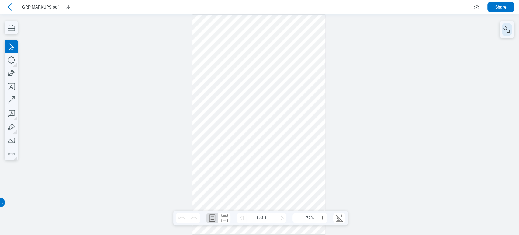
click at [510, 26] on icon "button" at bounding box center [507, 29] width 7 height 7
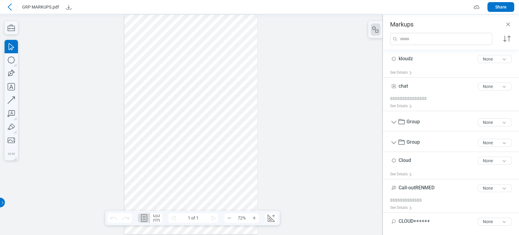
click at [210, 171] on div at bounding box center [190, 124] width 133 height 219
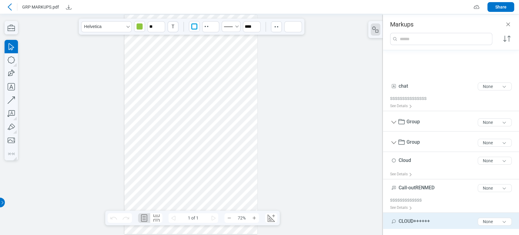
scroll to position [46, 0]
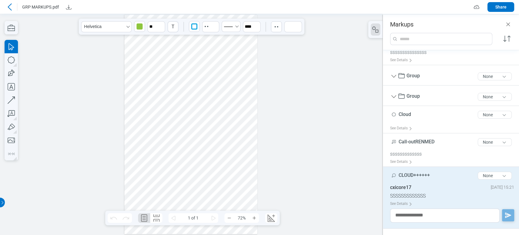
click at [155, 183] on div at bounding box center [190, 124] width 133 height 219
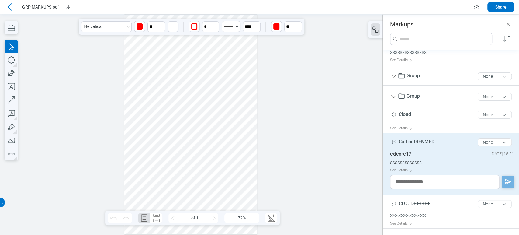
click at [167, 155] on div at bounding box center [190, 124] width 133 height 219
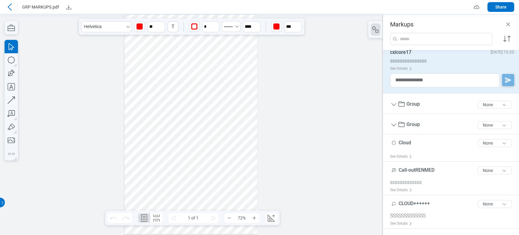
scroll to position [27, 0]
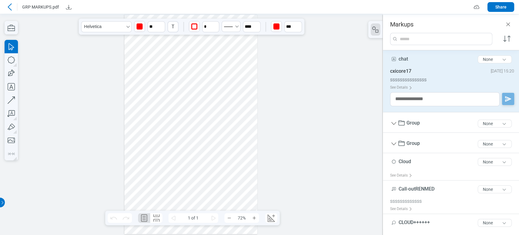
click at [407, 57] on span "chat" at bounding box center [403, 59] width 9 height 6
type input "********"
click at [212, 169] on div at bounding box center [190, 124] width 133 height 219
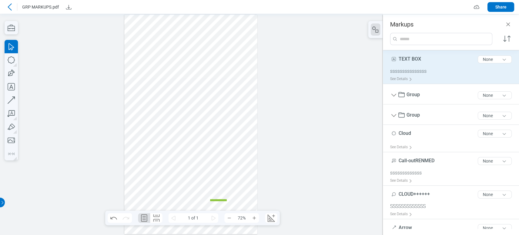
scroll to position [18, 0]
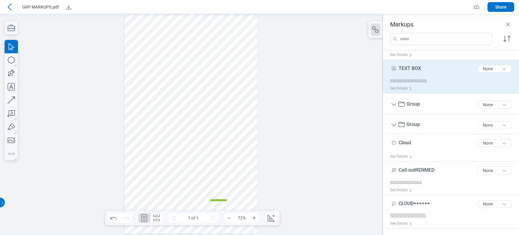
click at [163, 183] on div at bounding box center [190, 124] width 133 height 219
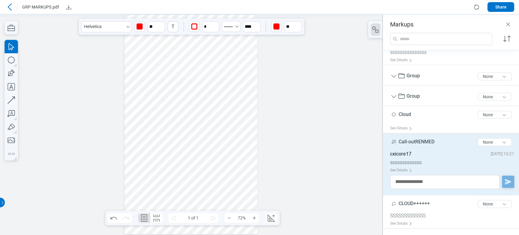
click at [163, 183] on div at bounding box center [190, 124] width 133 height 219
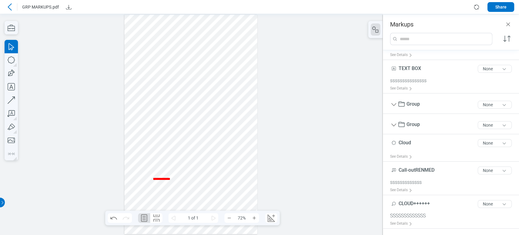
click at [163, 181] on div "**********" at bounding box center [163, 179] width 21 height 4
click at [171, 181] on div "**********" at bounding box center [163, 179] width 21 height 4
drag, startPoint x: 188, startPoint y: 197, endPoint x: 171, endPoint y: 177, distance: 25.9
click at [187, 198] on div at bounding box center [190, 124] width 133 height 219
click at [171, 177] on div at bounding box center [190, 124] width 133 height 219
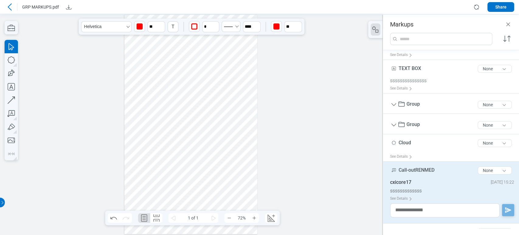
click at [422, 170] on span "Call-outRENMED" at bounding box center [417, 170] width 36 height 6
click at [414, 169] on input "**********" at bounding box center [452, 168] width 124 height 10
type input "**********"
click at [34, 61] on div at bounding box center [191, 124] width 383 height 221
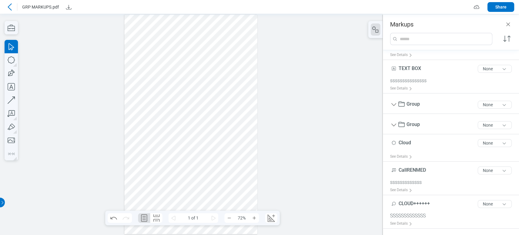
drag, startPoint x: 199, startPoint y: 140, endPoint x: 136, endPoint y: 19, distance: 136.1
click at [136, 19] on div at bounding box center [190, 124] width 133 height 219
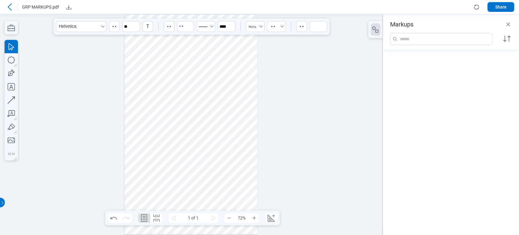
scroll to position [0, 0]
click at [196, 77] on div at bounding box center [190, 124] width 133 height 219
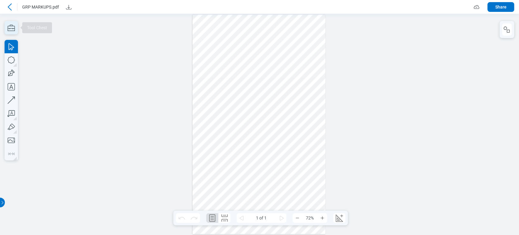
click at [10, 24] on icon "button" at bounding box center [11, 27] width 13 height 13
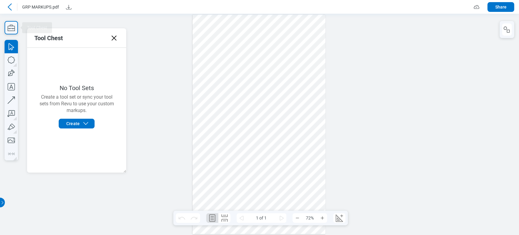
click at [113, 38] on icon at bounding box center [114, 38] width 10 height 10
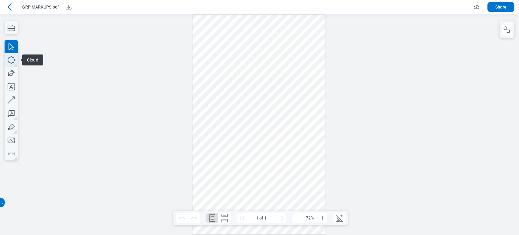
click at [7, 59] on icon "button" at bounding box center [11, 59] width 13 height 13
drag, startPoint x: 204, startPoint y: 77, endPoint x: 225, endPoint y: 96, distance: 28.6
click at [225, 96] on div at bounding box center [259, 124] width 133 height 219
click at [11, 89] on icon "button" at bounding box center [11, 86] width 13 height 13
click at [233, 89] on div at bounding box center [259, 124] width 133 height 219
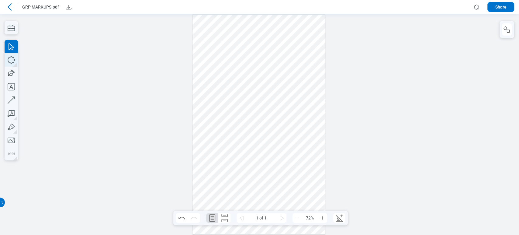
click at [11, 60] on icon "button" at bounding box center [11, 59] width 13 height 13
drag, startPoint x: 263, startPoint y: 85, endPoint x: 278, endPoint y: 107, distance: 27.2
click at [278, 107] on div at bounding box center [259, 124] width 133 height 219
click at [12, 62] on icon "button" at bounding box center [11, 59] width 13 height 13
drag, startPoint x: 208, startPoint y: 111, endPoint x: 228, endPoint y: 132, distance: 28.4
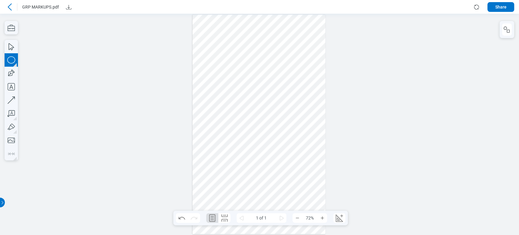
click at [228, 132] on div at bounding box center [259, 124] width 133 height 219
click at [8, 72] on icon "button" at bounding box center [11, 73] width 13 height 13
drag, startPoint x: 235, startPoint y: 106, endPoint x: 258, endPoint y: 138, distance: 40.0
click at [258, 138] on div at bounding box center [259, 124] width 133 height 219
drag, startPoint x: 250, startPoint y: 128, endPoint x: 246, endPoint y: 133, distance: 6.3
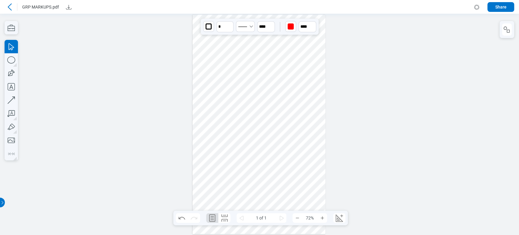
click at [246, 133] on div at bounding box center [259, 124] width 133 height 219
drag, startPoint x: 297, startPoint y: 145, endPoint x: 210, endPoint y: 72, distance: 113.8
click at [210, 72] on div at bounding box center [259, 124] width 133 height 219
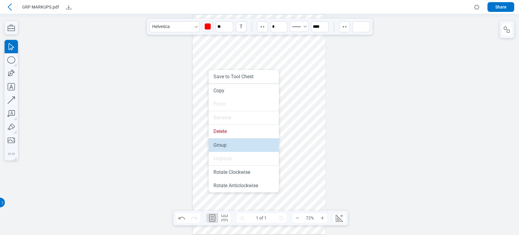
click at [234, 148] on li "Group" at bounding box center [244, 144] width 70 height 13
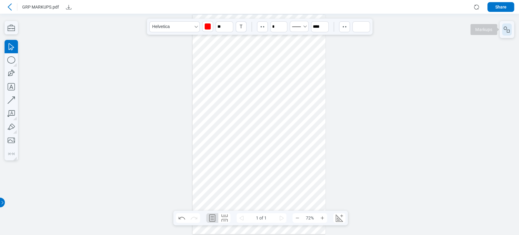
click at [508, 27] on icon "button" at bounding box center [507, 29] width 7 height 7
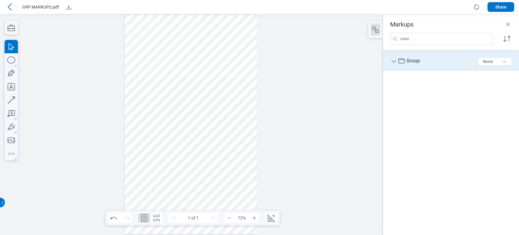
click at [423, 62] on div "Group 5 of 300 characters None" at bounding box center [453, 62] width 127 height 18
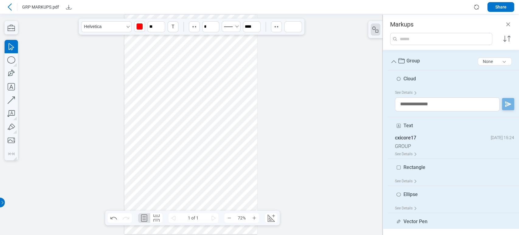
click at [408, 80] on span "Cloud" at bounding box center [410, 79] width 12 height 6
click at [408, 80] on input "*****" at bounding box center [454, 77] width 119 height 10
type input "*****"
click at [407, 126] on span "Text" at bounding box center [408, 126] width 9 height 6
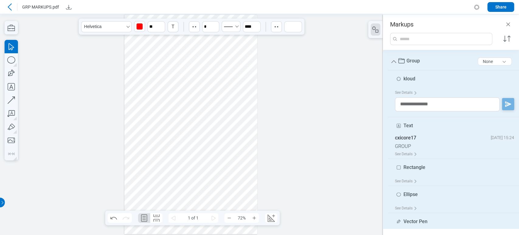
click at [407, 126] on span "Text" at bounding box center [408, 126] width 9 height 6
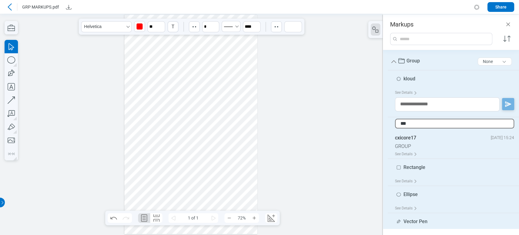
type input "****"
click at [417, 167] on span "Rectangle" at bounding box center [415, 167] width 22 height 6
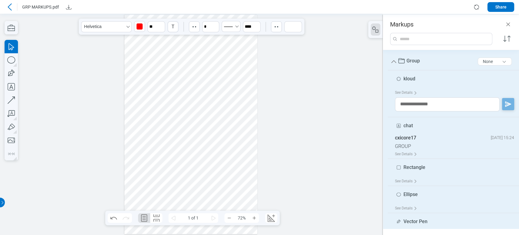
click at [417, 167] on span "Rectangle" at bounding box center [415, 167] width 22 height 6
type input "********"
click at [386, 124] on div "chat 4 of 300 characters cxicore17 [DATE] 15:24 GROUP See Details" at bounding box center [451, 138] width 136 height 42
click at [410, 193] on span "Ellipse" at bounding box center [411, 194] width 14 height 6
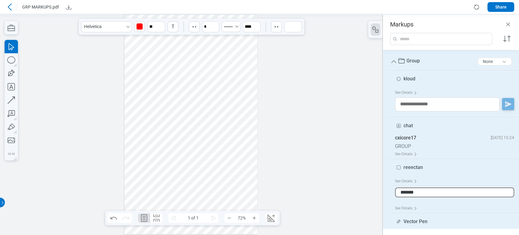
click at [410, 193] on input "*******" at bounding box center [454, 192] width 119 height 10
type input "********"
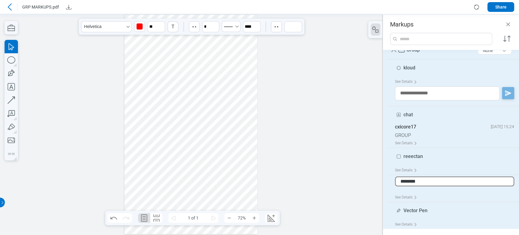
scroll to position [11, 0]
click at [329, 95] on div at bounding box center [191, 124] width 383 height 221
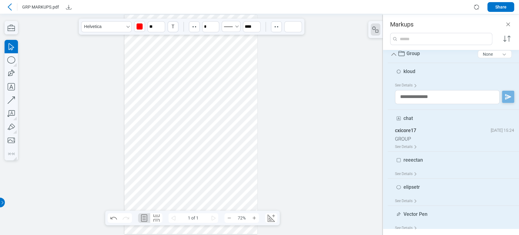
scroll to position [0, 0]
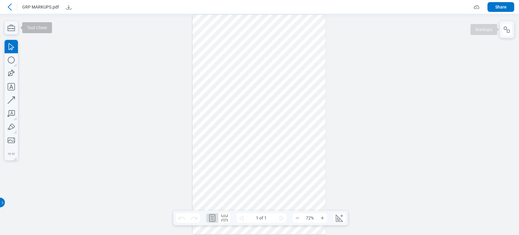
click at [516, 21] on div at bounding box center [259, 124] width 519 height 221
click at [510, 30] on rect "button" at bounding box center [508, 31] width 3 height 3
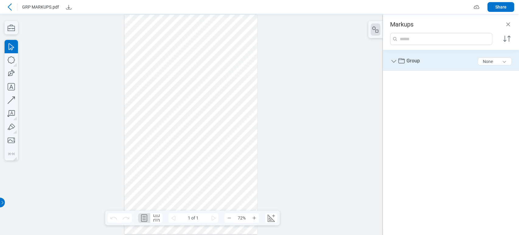
click at [422, 62] on div "Group 5 of 300 characters None" at bounding box center [453, 62] width 127 height 18
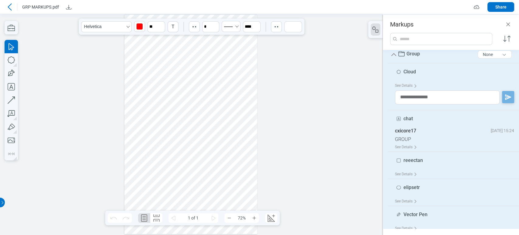
scroll to position [11, 0]
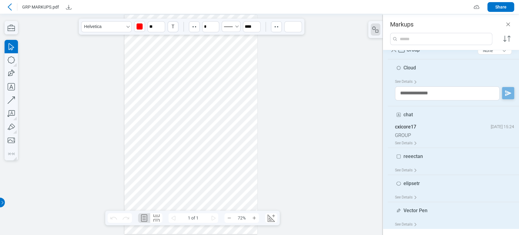
click at [405, 69] on span "Cloud" at bounding box center [410, 68] width 12 height 6
type input "********"
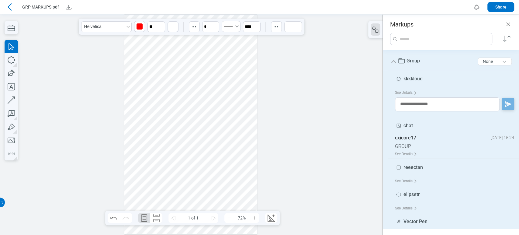
click at [411, 124] on span "chat" at bounding box center [408, 126] width 9 height 6
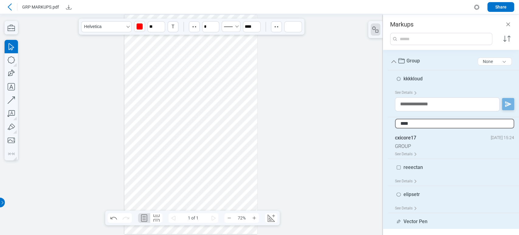
click at [415, 124] on input "****" at bounding box center [454, 124] width 119 height 10
type input "**********"
click at [363, 150] on div at bounding box center [191, 124] width 383 height 221
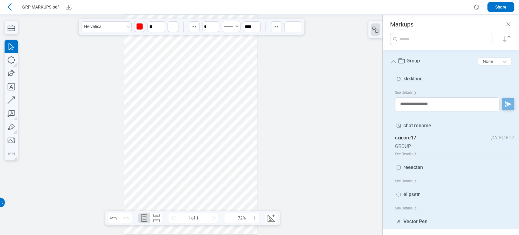
click at [431, 162] on div "reeectan 8 of 300 characters" at bounding box center [456, 168] width 122 height 15
click at [426, 166] on div "reeectan 8 of 300 characters" at bounding box center [456, 168] width 122 height 15
click at [422, 167] on span "reeectan" at bounding box center [413, 167] width 19 height 6
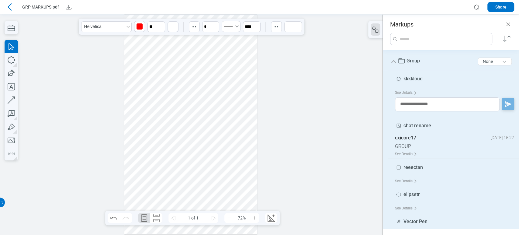
click at [422, 167] on span "reeectan" at bounding box center [413, 167] width 19 height 6
click at [424, 166] on input "********" at bounding box center [454, 165] width 119 height 10
type input "**********"
click at [419, 195] on span "elipsetr" at bounding box center [412, 194] width 16 height 6
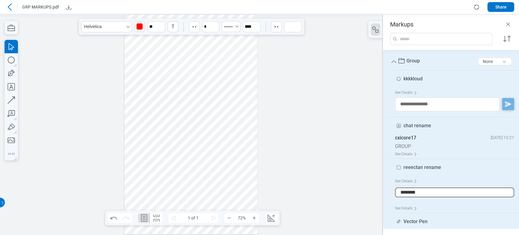
click at [427, 193] on input "********" at bounding box center [454, 192] width 119 height 10
type input "**********"
click at [349, 167] on div at bounding box center [191, 124] width 383 height 221
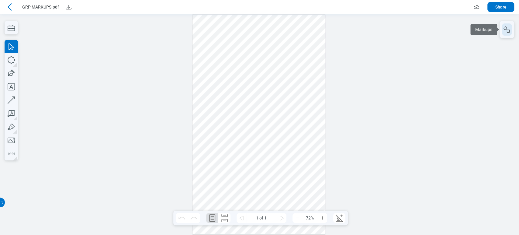
click at [509, 26] on icon "button" at bounding box center [507, 29] width 7 height 7
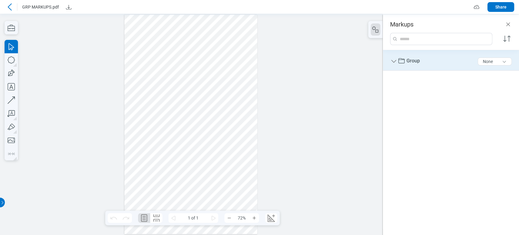
click at [397, 57] on div "Group 5 of 300 characters None" at bounding box center [453, 62] width 127 height 18
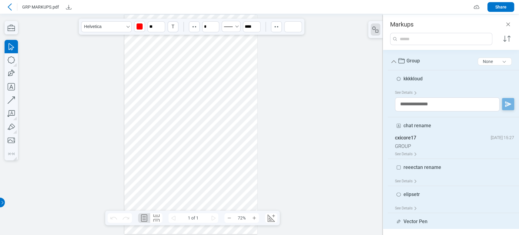
click at [423, 79] on span "kkkkloud" at bounding box center [413, 79] width 19 height 6
click at [423, 79] on input "********" at bounding box center [454, 77] width 119 height 10
type input "**********"
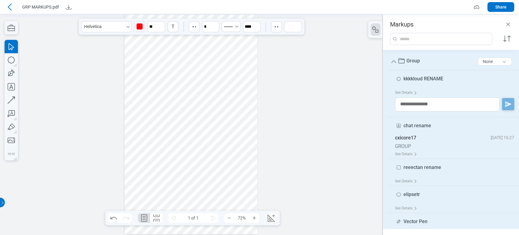
click at [421, 130] on div "chat rename 11 of 300 characters" at bounding box center [456, 127] width 122 height 15
click at [432, 126] on div "chat rename 11 of 300 characters" at bounding box center [456, 127] width 122 height 15
click at [430, 124] on span "chat rename" at bounding box center [418, 126] width 28 height 6
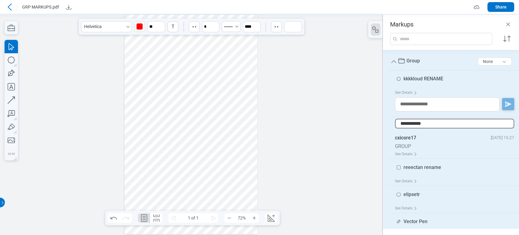
click at [430, 124] on input "**********" at bounding box center [454, 124] width 119 height 10
type input "****"
click at [433, 168] on span "reeectan rename" at bounding box center [423, 167] width 38 height 6
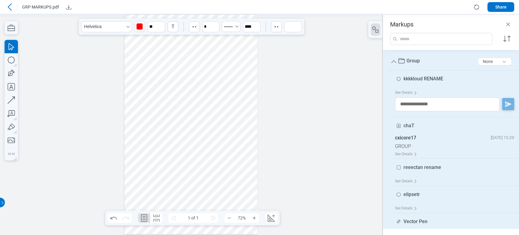
click at [433, 168] on span "reeectan rename" at bounding box center [423, 167] width 38 height 6
click at [433, 168] on input "**********" at bounding box center [454, 165] width 119 height 10
click at [448, 166] on input "**********" at bounding box center [454, 165] width 119 height 10
type input "********"
click at [438, 192] on div "elipsetr 8 of 300 characters" at bounding box center [456, 195] width 122 height 15
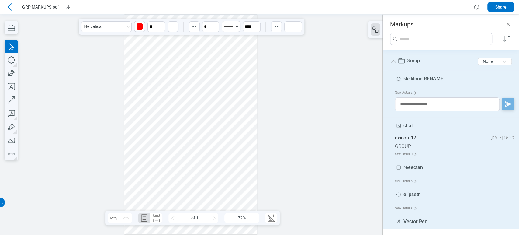
click at [438, 192] on div "elipsetr 8 of 300 characters" at bounding box center [456, 195] width 122 height 15
click at [431, 194] on div "elipsetr 8 of 300 characters" at bounding box center [456, 195] width 122 height 15
click at [422, 194] on div "elipsetr 8 of 300 characters" at bounding box center [456, 195] width 122 height 15
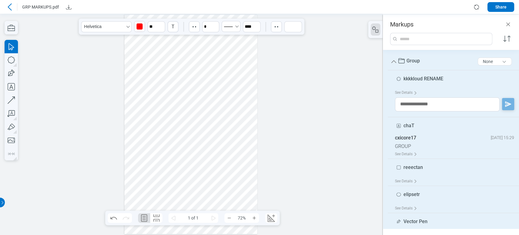
click at [422, 194] on div "elipsetr 8 of 300 characters" at bounding box center [456, 195] width 122 height 15
click at [417, 194] on span "elipsetr" at bounding box center [412, 194] width 16 height 6
click at [417, 194] on input "********" at bounding box center [454, 192] width 119 height 10
click at [423, 192] on input "********" at bounding box center [454, 192] width 119 height 10
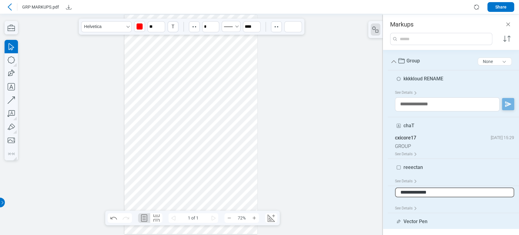
type input "**********"
click at [293, 82] on div at bounding box center [191, 124] width 383 height 221
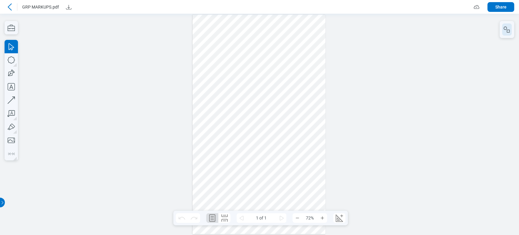
click at [504, 27] on icon "button" at bounding box center [505, 27] width 3 height 3
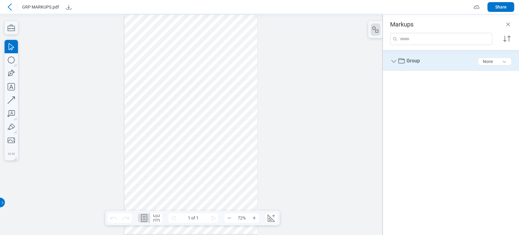
click at [405, 65] on div "Group 5 of 300 characters None" at bounding box center [453, 62] width 127 height 18
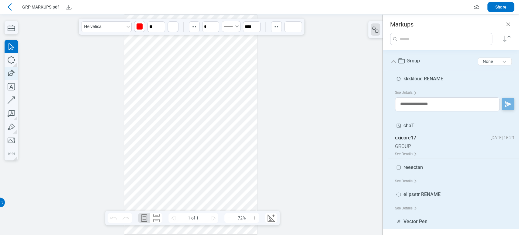
click at [10, 70] on icon "button" at bounding box center [11, 73] width 13 height 13
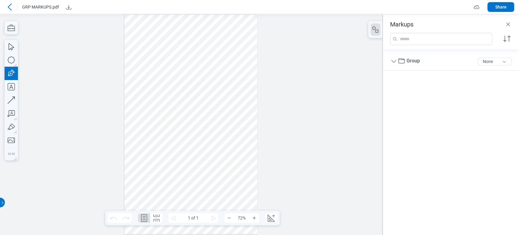
drag, startPoint x: 144, startPoint y: 158, endPoint x: 156, endPoint y: 169, distance: 16.2
click at [156, 169] on div at bounding box center [190, 124] width 133 height 219
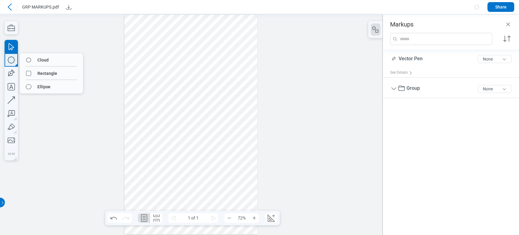
click at [13, 64] on icon "button" at bounding box center [11, 59] width 13 height 13
drag, startPoint x: 160, startPoint y: 147, endPoint x: 180, endPoint y: 167, distance: 27.5
click at [180, 167] on div at bounding box center [190, 124] width 133 height 219
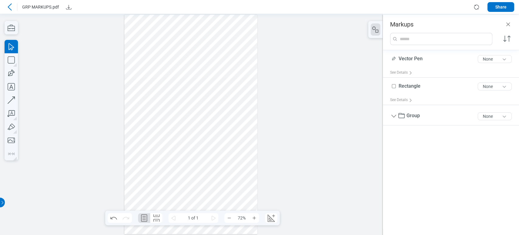
click at [142, 155] on div at bounding box center [190, 124] width 133 height 219
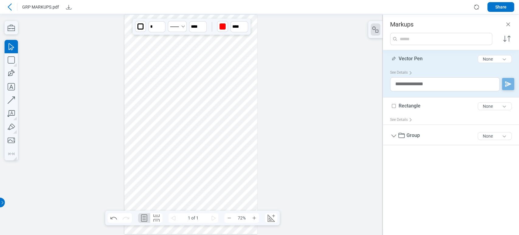
click at [165, 156] on div at bounding box center [190, 124] width 133 height 219
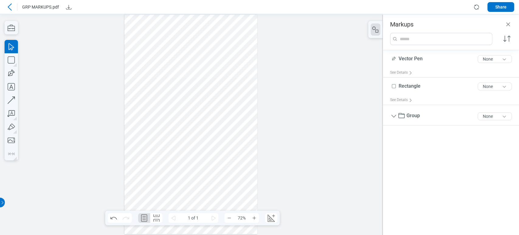
click at [249, 143] on div at bounding box center [190, 124] width 133 height 219
click at [166, 159] on div at bounding box center [190, 124] width 133 height 219
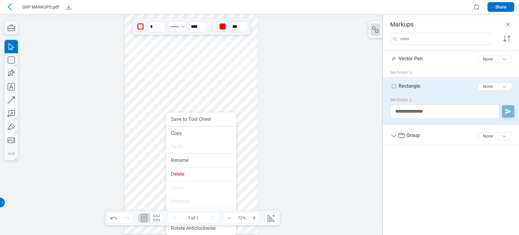
click at [145, 159] on div at bounding box center [190, 124] width 133 height 219
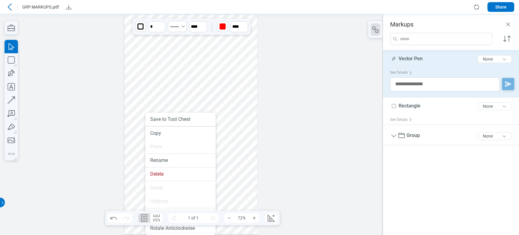
click at [260, 155] on div at bounding box center [191, 124] width 383 height 221
click at [170, 159] on div at bounding box center [190, 124] width 133 height 219
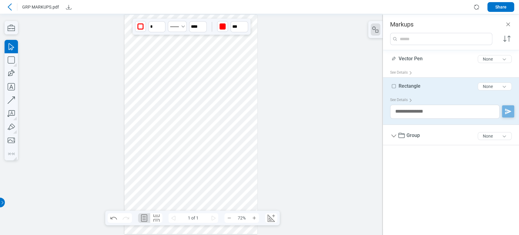
click at [146, 159] on div at bounding box center [190, 124] width 133 height 219
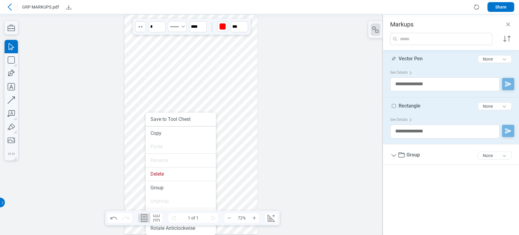
click at [250, 113] on div at bounding box center [190, 124] width 133 height 219
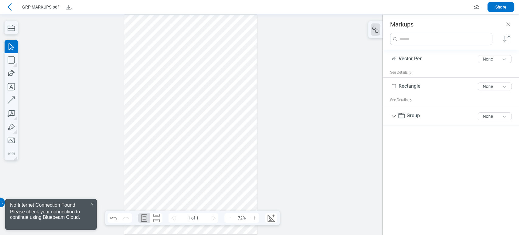
click at [94, 207] on div "No Internet Connection Found" at bounding box center [51, 204] width 92 height 10
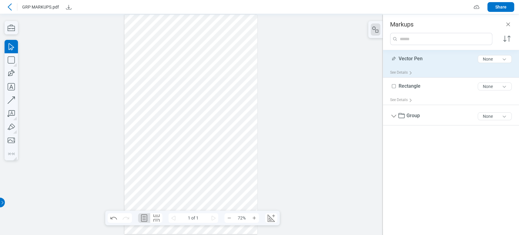
click at [417, 61] on span "Vector Pen" at bounding box center [411, 59] width 24 height 6
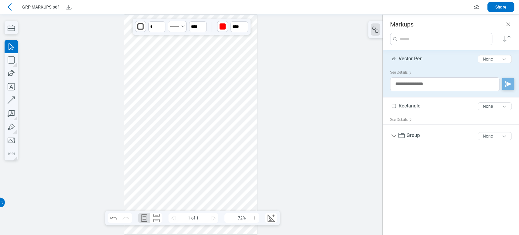
click at [417, 61] on span "Vector Pen" at bounding box center [411, 59] width 24 height 6
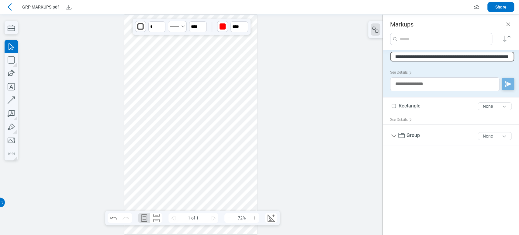
type input "**********"
type input "***"
